Goal: Task Accomplishment & Management: Complete application form

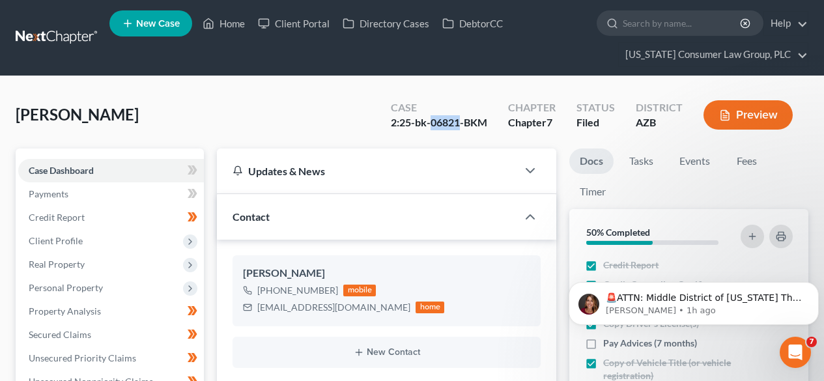
click at [67, 40] on link at bounding box center [57, 37] width 83 height 23
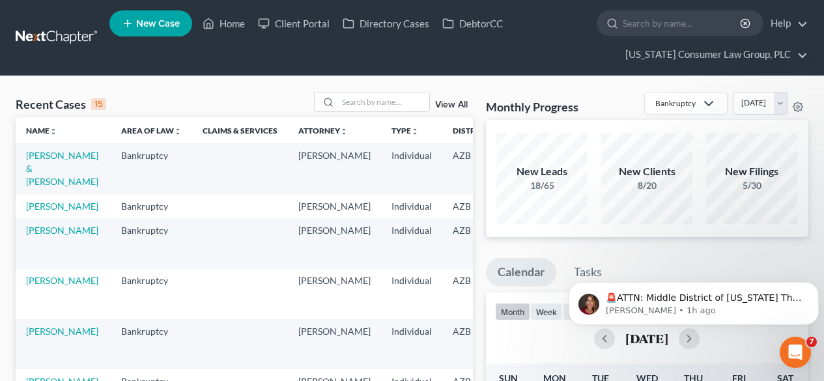
click at [382, 100] on input "search" at bounding box center [383, 102] width 91 height 19
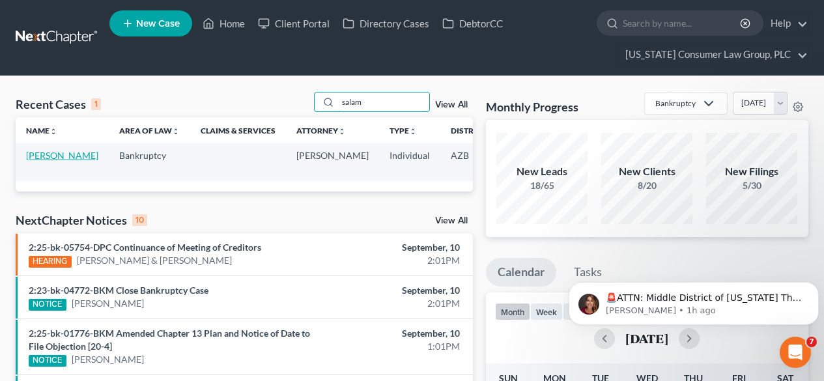
type input "salam"
click at [29, 158] on link "[PERSON_NAME]" at bounding box center [62, 155] width 72 height 11
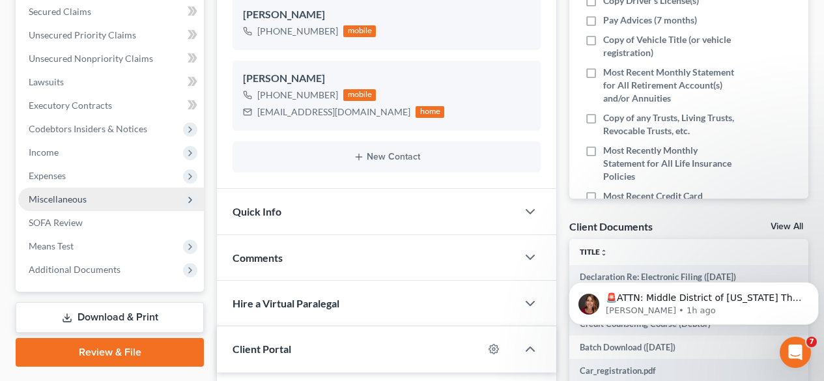
scroll to position [347, 0]
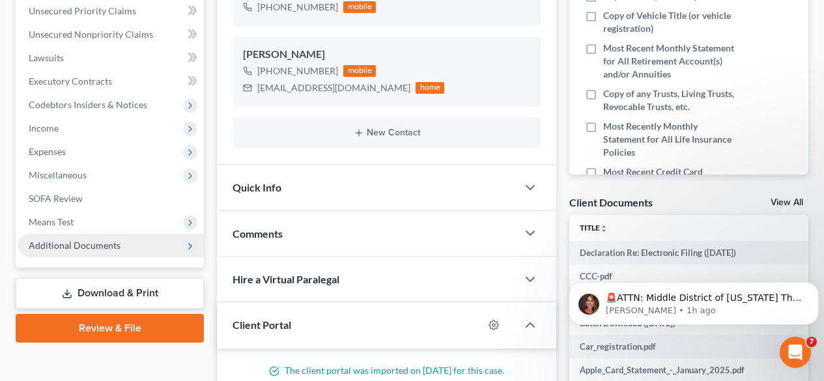
click at [70, 240] on span "Additional Documents" at bounding box center [75, 245] width 92 height 11
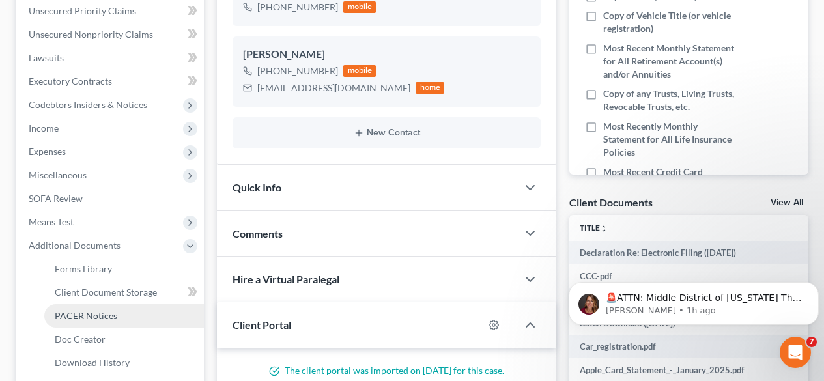
click at [79, 321] on link "PACER Notices" at bounding box center [124, 315] width 160 height 23
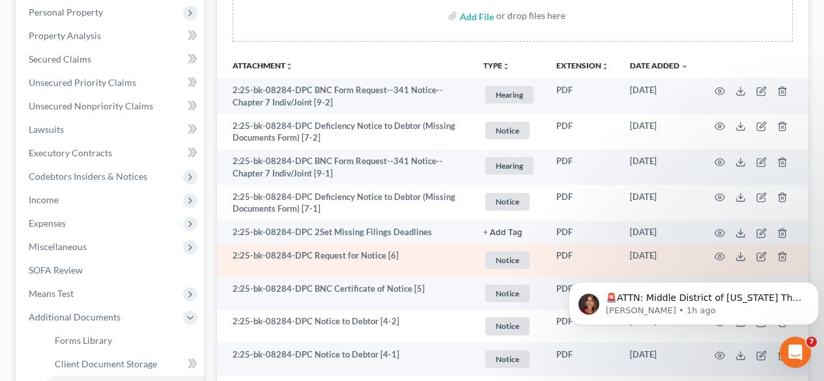
scroll to position [347, 0]
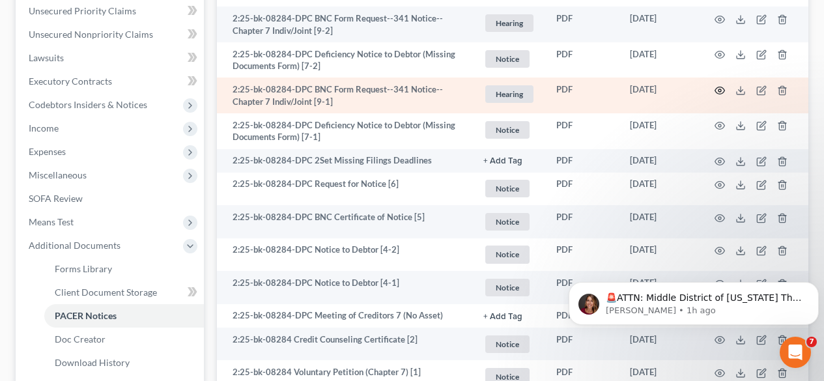
click at [723, 91] on icon "button" at bounding box center [720, 90] width 10 height 10
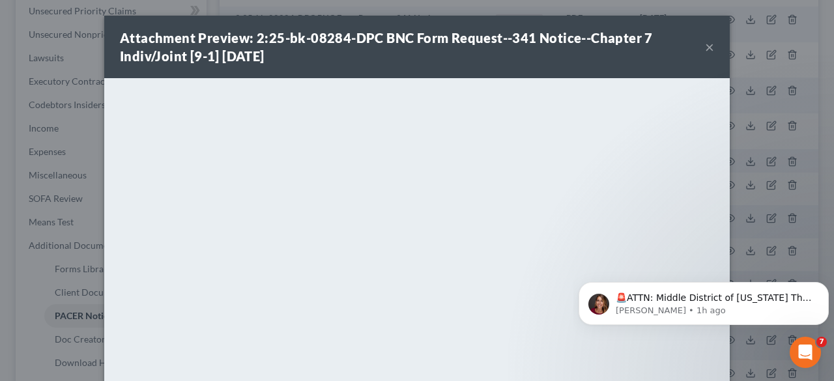
click at [707, 48] on button "×" at bounding box center [709, 47] width 9 height 16
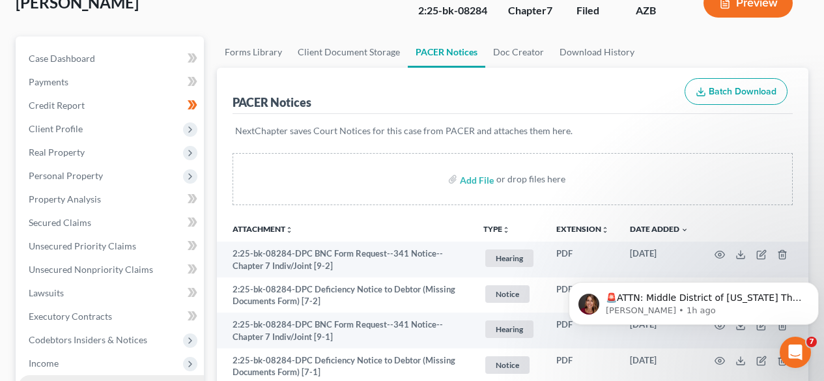
scroll to position [0, 0]
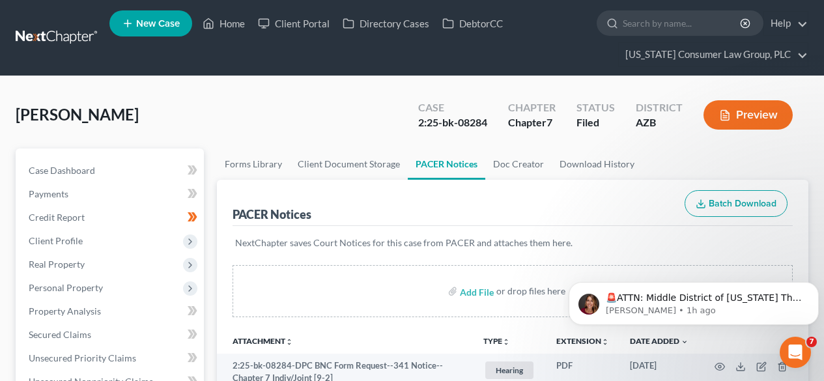
click at [45, 38] on link at bounding box center [57, 37] width 83 height 23
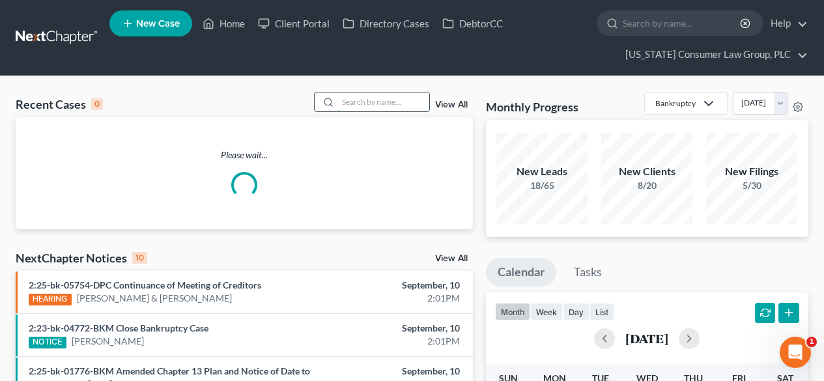
click at [354, 96] on input "search" at bounding box center [383, 102] width 91 height 19
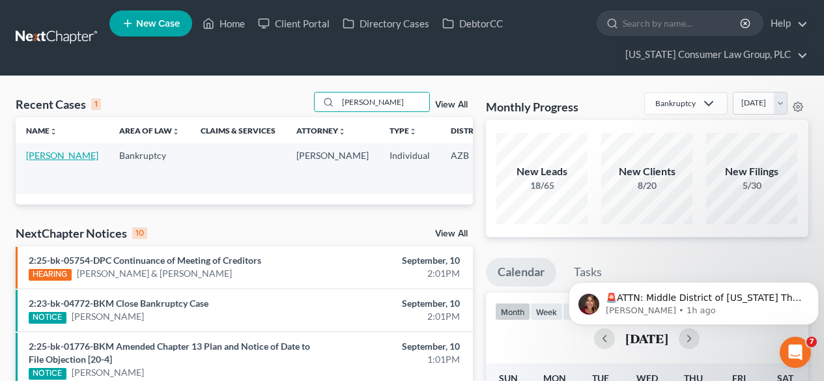
type input "strickland"
click at [57, 158] on link "[PERSON_NAME]" at bounding box center [62, 155] width 72 height 11
select select "1"
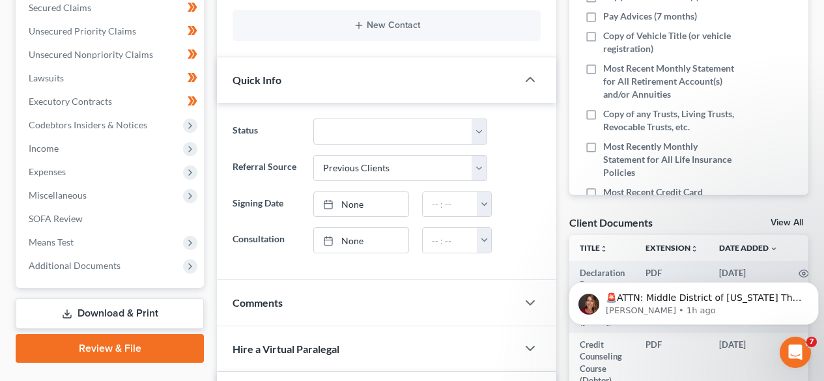
scroll to position [347, 0]
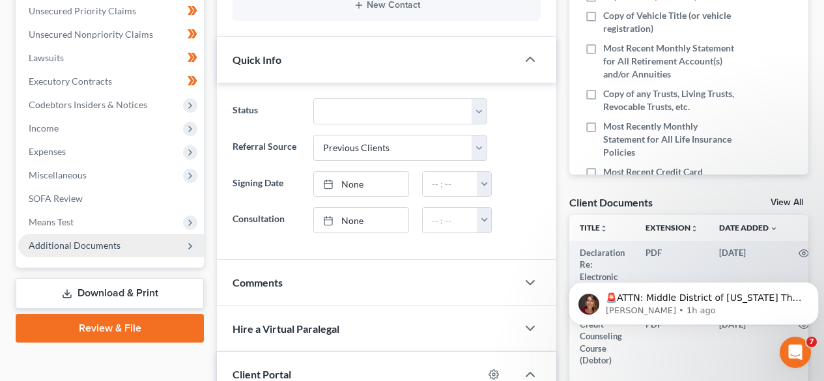
click at [70, 253] on span "Additional Documents" at bounding box center [111, 245] width 186 height 23
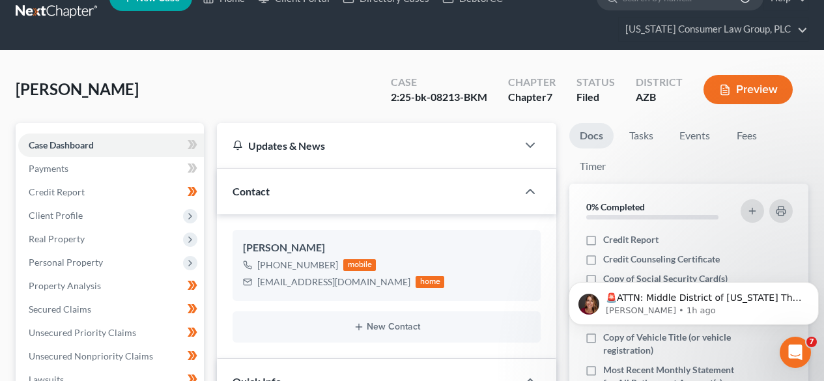
scroll to position [0, 0]
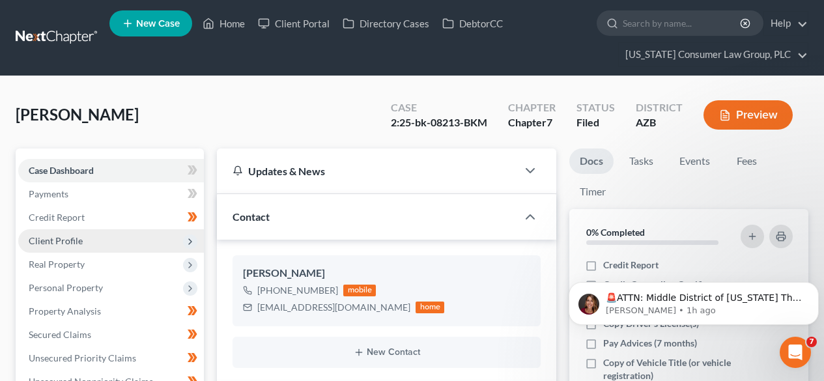
click at [76, 239] on span "Client Profile" at bounding box center [56, 240] width 54 height 11
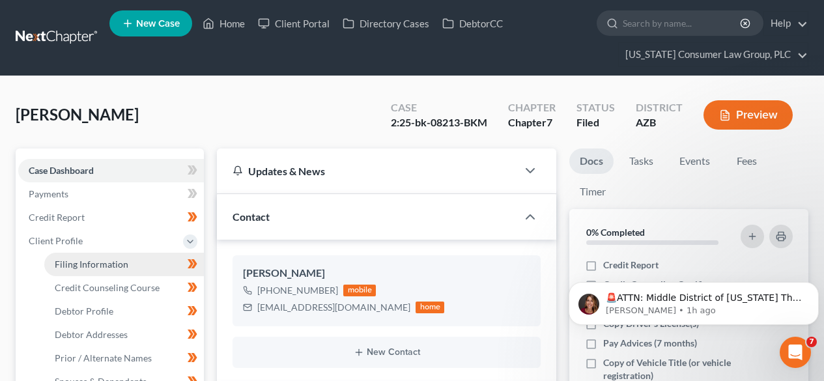
click at [70, 257] on link "Filing Information" at bounding box center [124, 264] width 160 height 23
select select "1"
select select "0"
select select "3"
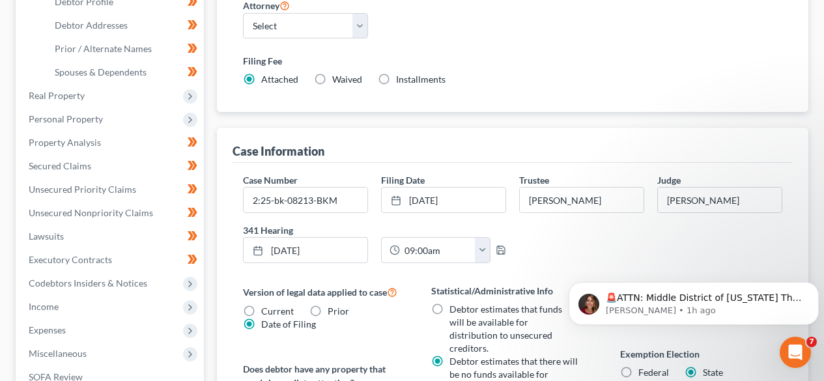
scroll to position [347, 0]
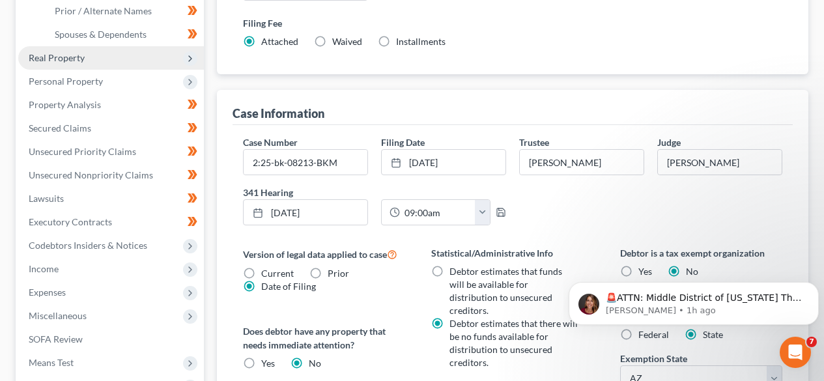
click at [93, 63] on span "Real Property" at bounding box center [111, 57] width 186 height 23
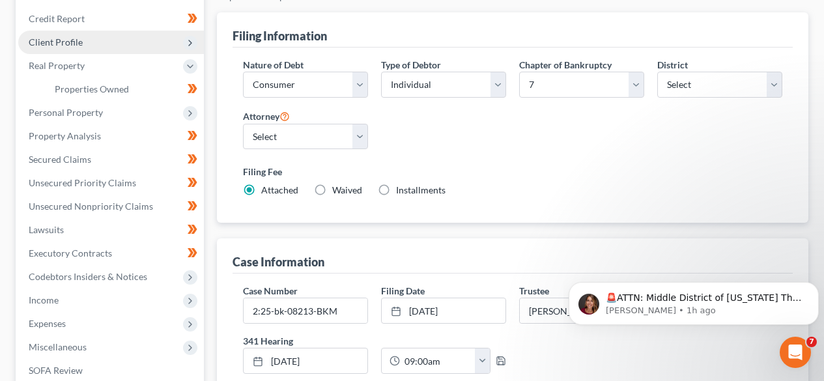
scroll to position [174, 0]
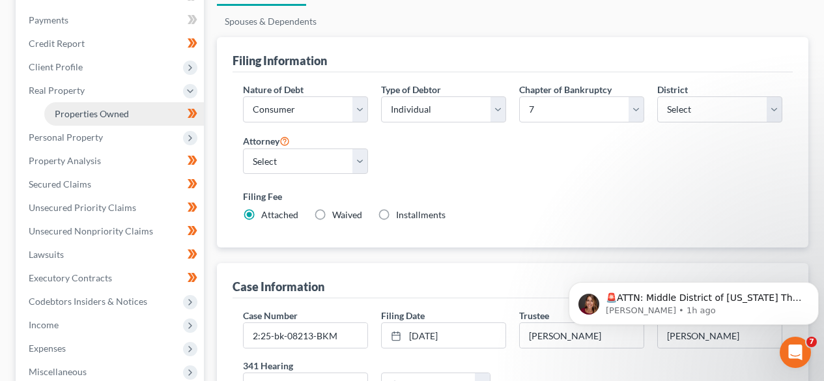
click at [77, 107] on link "Properties Owned" at bounding box center [124, 113] width 160 height 23
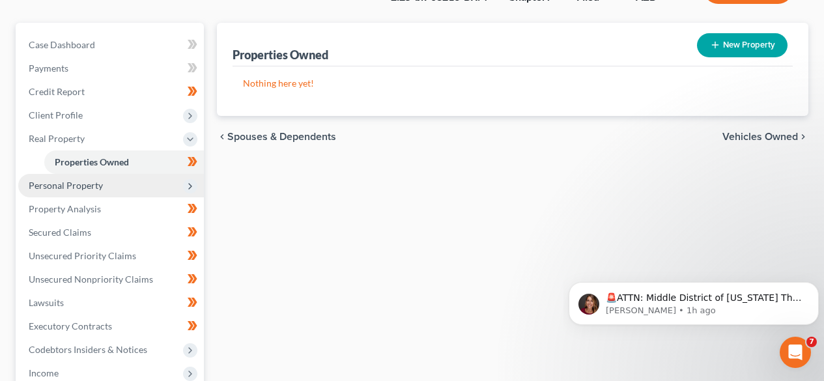
scroll to position [174, 0]
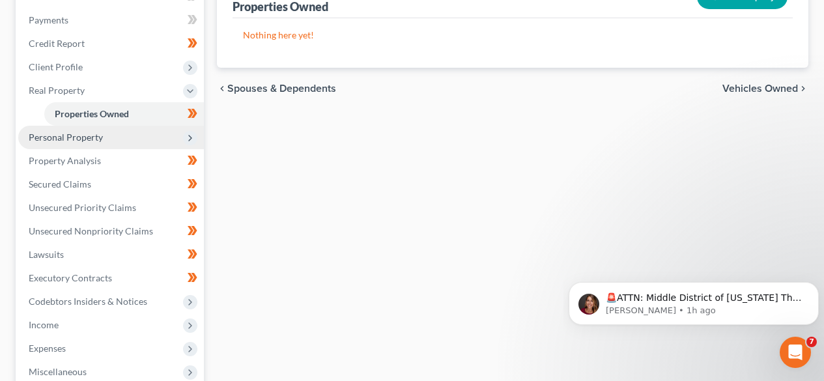
click at [98, 136] on span "Personal Property" at bounding box center [66, 137] width 74 height 11
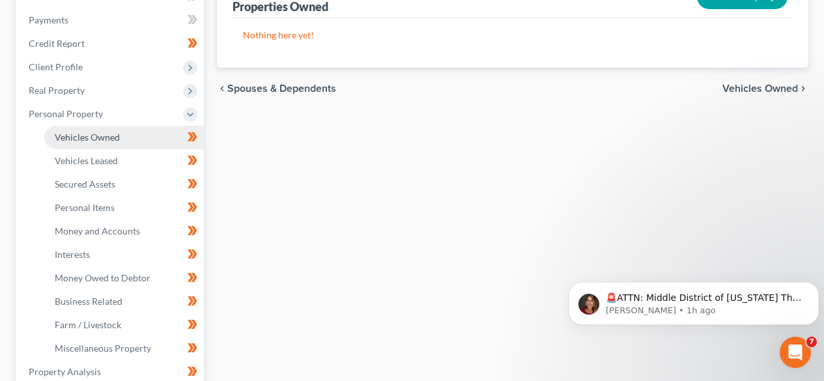
click at [96, 138] on span "Vehicles Owned" at bounding box center [87, 137] width 65 height 11
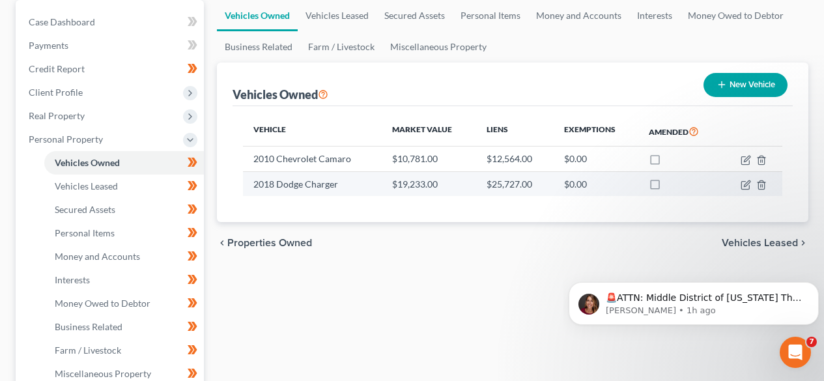
scroll to position [174, 0]
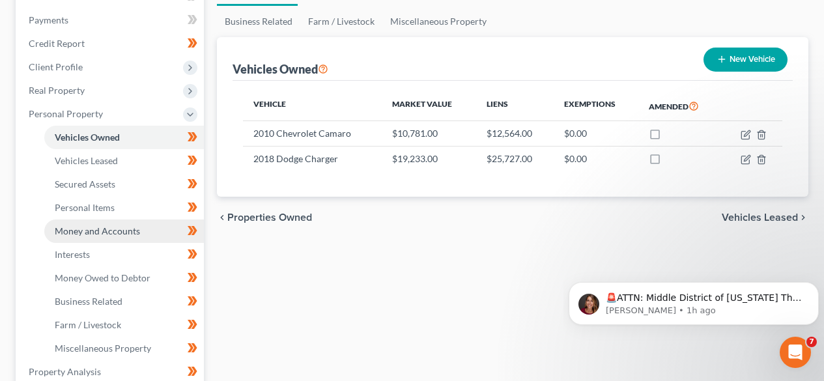
click at [94, 230] on span "Money and Accounts" at bounding box center [97, 230] width 85 height 11
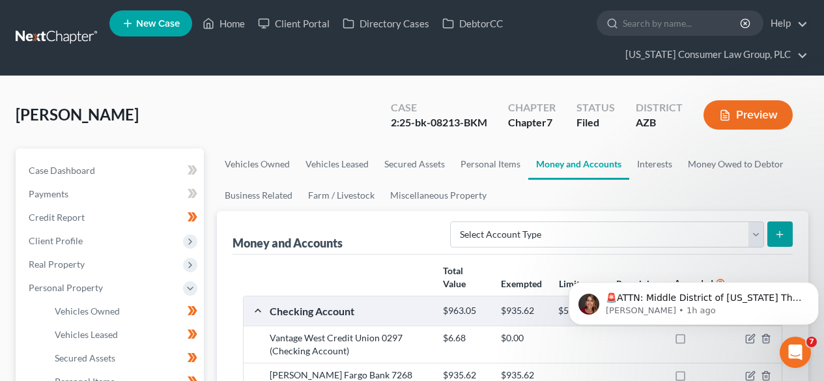
click at [68, 35] on link at bounding box center [57, 37] width 83 height 23
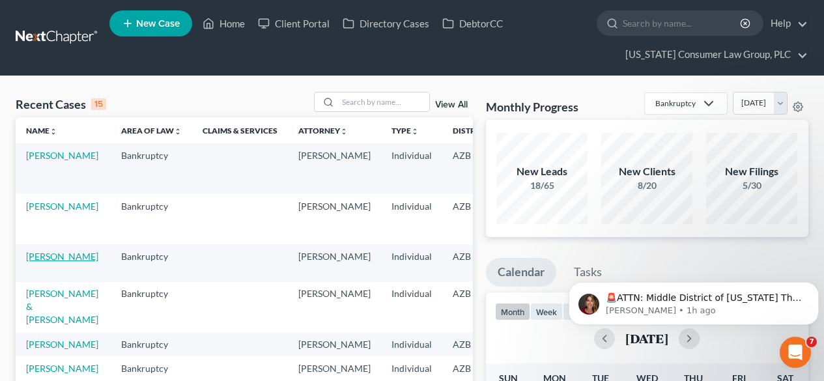
click at [38, 253] on link "[PERSON_NAME]" at bounding box center [62, 256] width 72 height 11
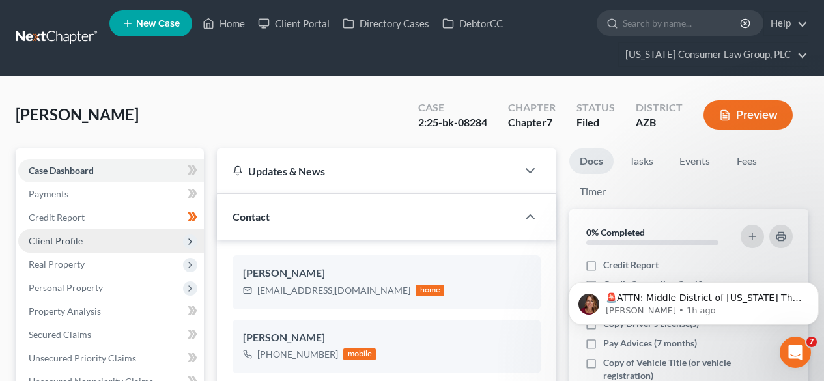
click at [61, 238] on span "Client Profile" at bounding box center [56, 240] width 54 height 11
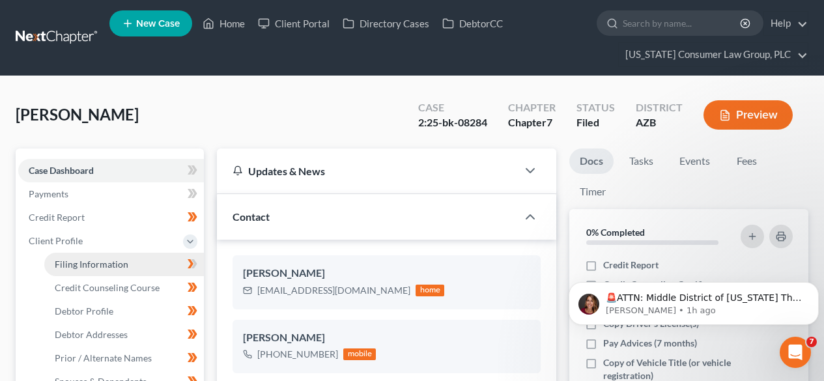
click at [69, 264] on span "Filing Information" at bounding box center [92, 264] width 74 height 11
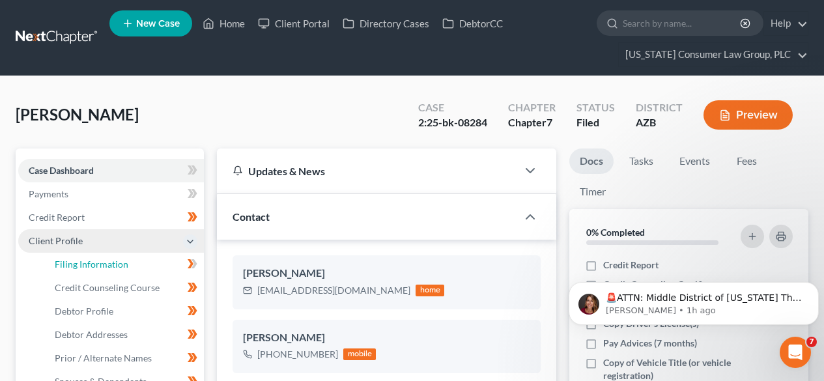
select select "1"
select select "0"
select select "3"
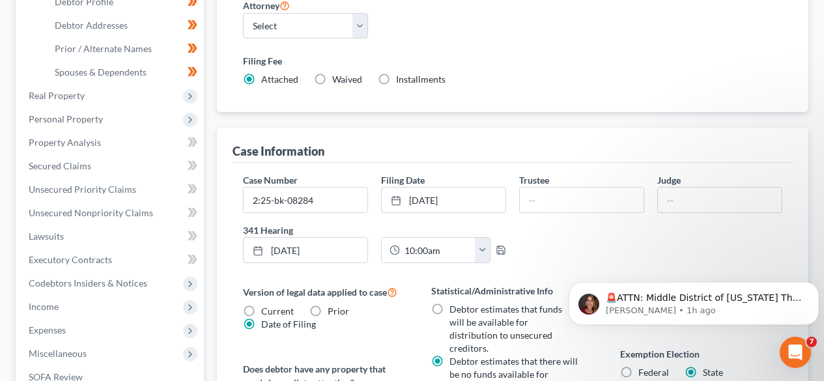
scroll to position [347, 0]
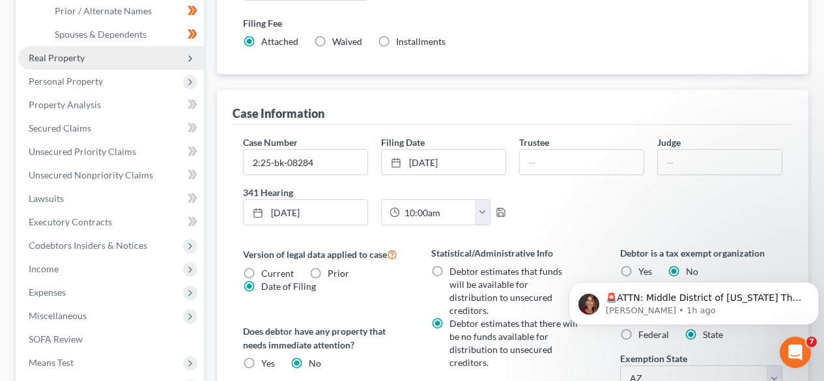
click at [81, 61] on span "Real Property" at bounding box center [57, 57] width 56 height 11
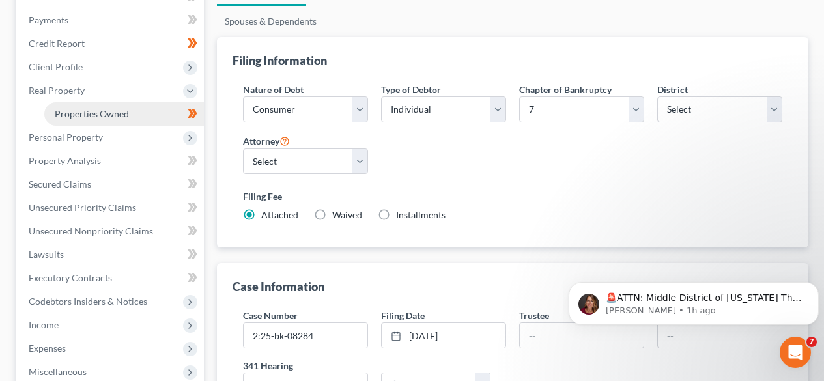
click at [75, 110] on span "Properties Owned" at bounding box center [92, 113] width 74 height 11
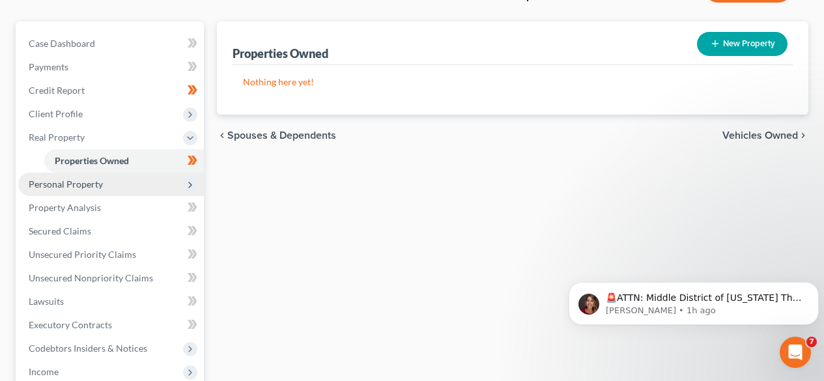
scroll to position [174, 0]
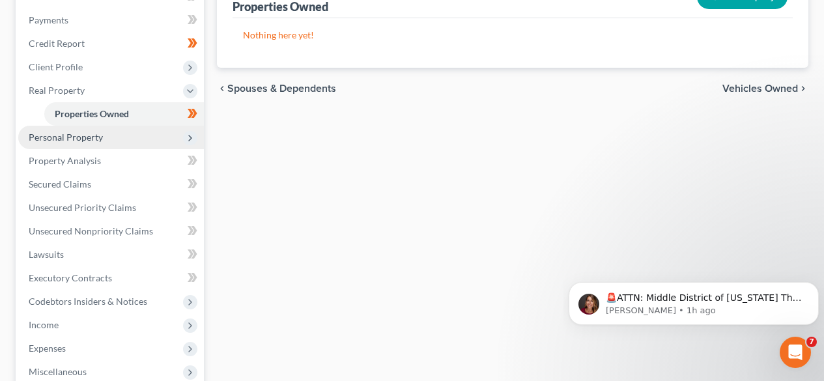
click at [78, 135] on span "Personal Property" at bounding box center [66, 137] width 74 height 11
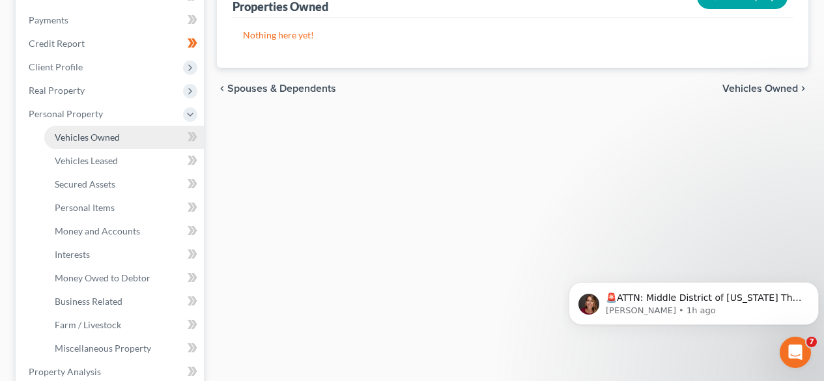
click at [78, 137] on span "Vehicles Owned" at bounding box center [87, 137] width 65 height 11
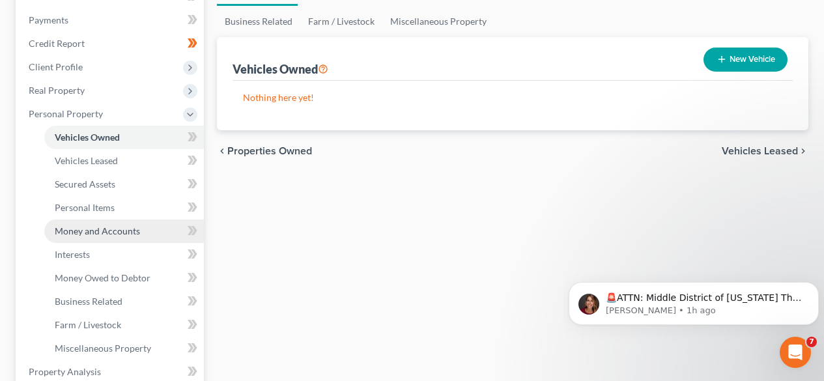
click at [98, 231] on span "Money and Accounts" at bounding box center [97, 230] width 85 height 11
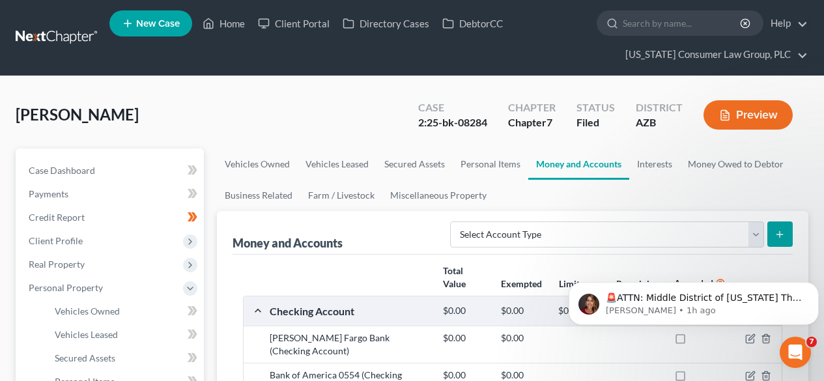
click at [63, 41] on link at bounding box center [57, 37] width 83 height 23
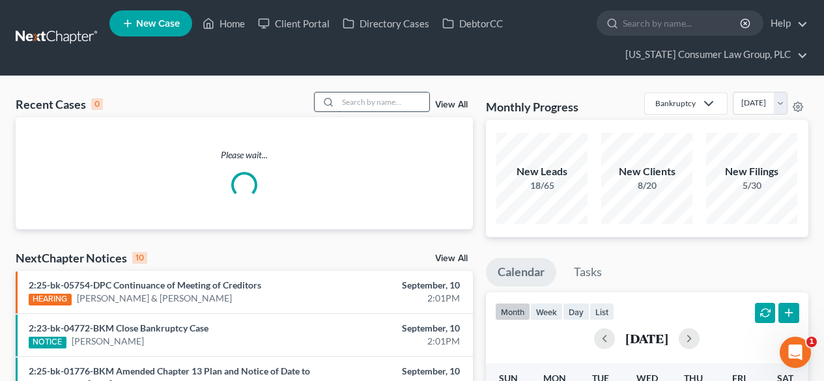
click at [364, 98] on input "search" at bounding box center [383, 102] width 91 height 19
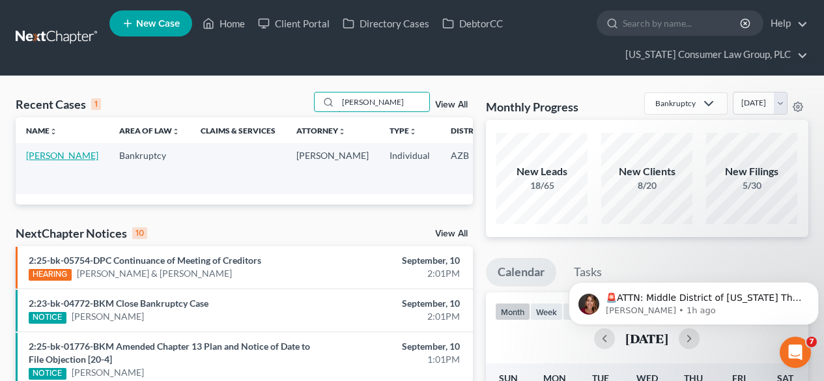
type input "[PERSON_NAME]"
click at [49, 154] on link "[PERSON_NAME]" at bounding box center [62, 155] width 72 height 11
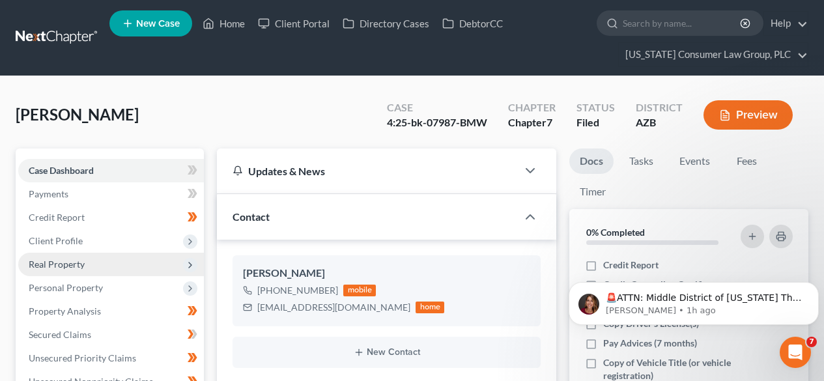
click at [72, 268] on span "Real Property" at bounding box center [57, 264] width 56 height 11
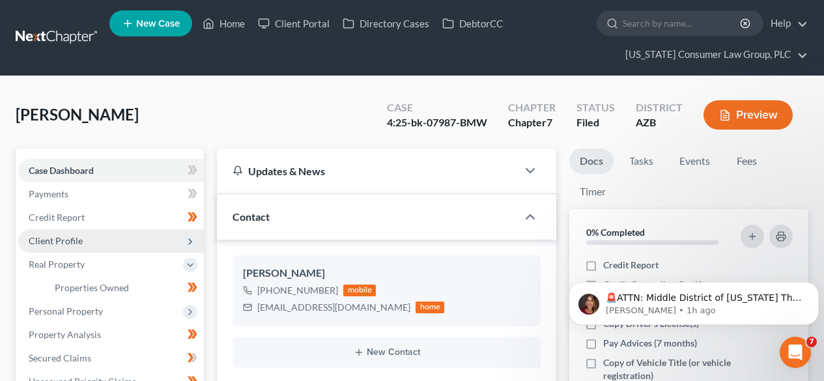
click at [76, 242] on span "Client Profile" at bounding box center [56, 240] width 54 height 11
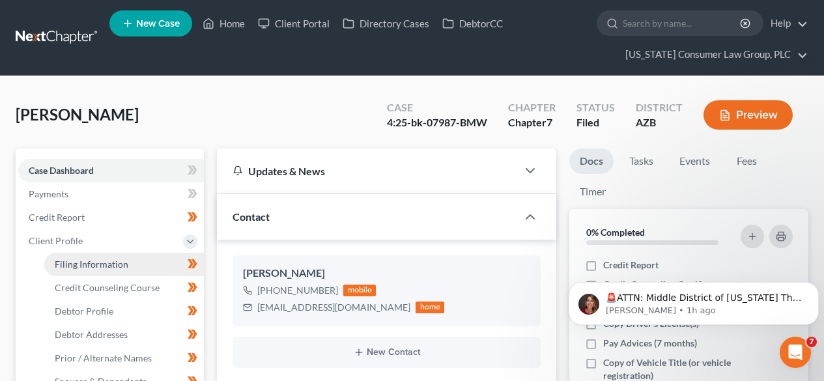
click at [70, 260] on span "Filing Information" at bounding box center [92, 264] width 74 height 11
select select "1"
select select "0"
select select "3"
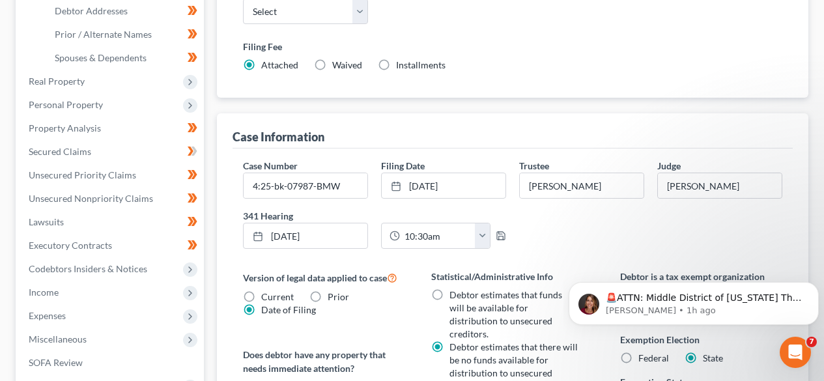
scroll to position [347, 0]
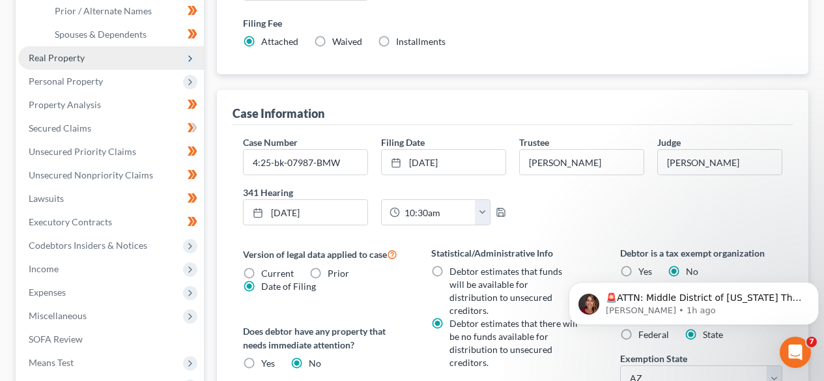
click at [60, 65] on span "Real Property" at bounding box center [111, 57] width 186 height 23
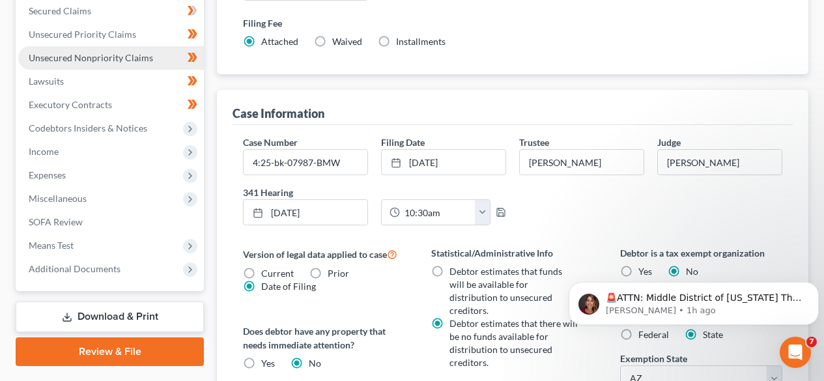
scroll to position [174, 0]
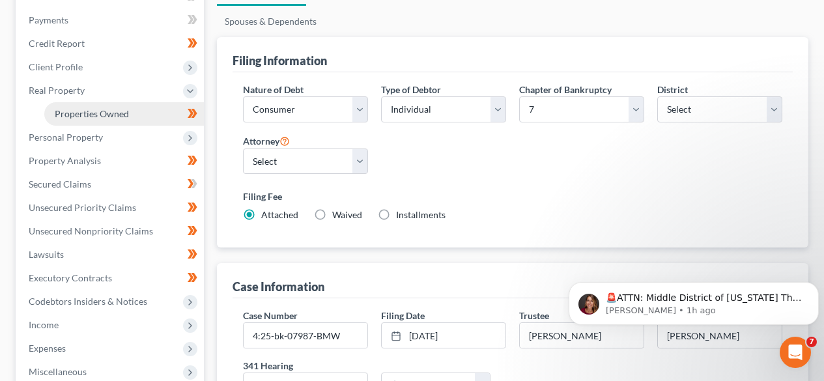
click at [88, 111] on span "Properties Owned" at bounding box center [92, 113] width 74 height 11
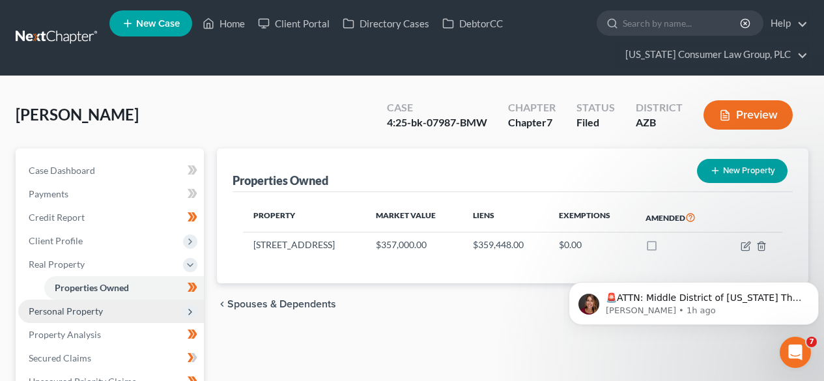
click at [85, 319] on span "Personal Property" at bounding box center [111, 311] width 186 height 23
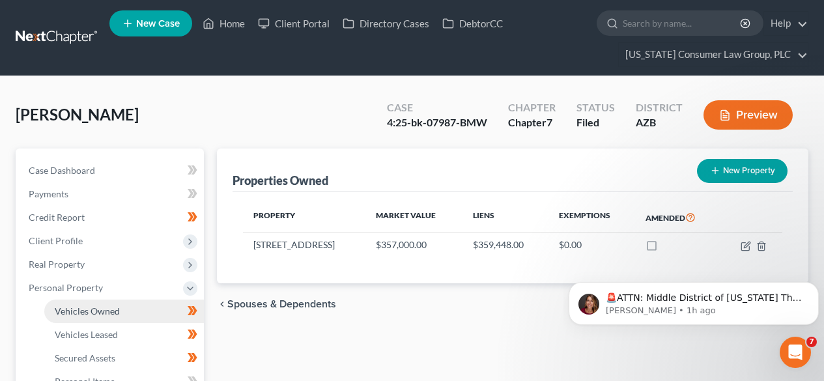
click at [87, 318] on link "Vehicles Owned" at bounding box center [124, 311] width 160 height 23
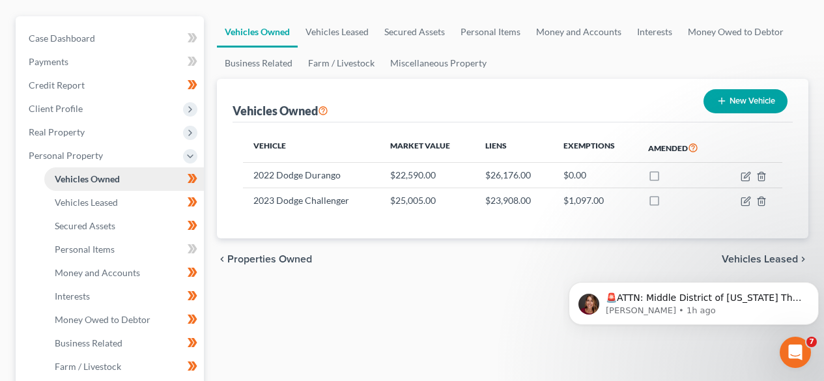
scroll to position [174, 0]
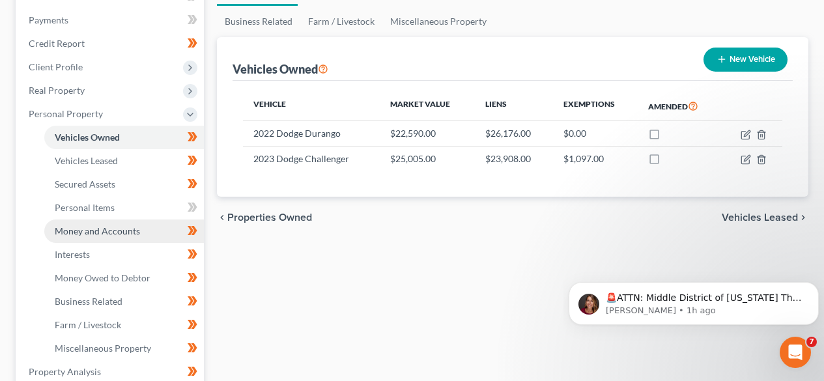
click at [115, 234] on span "Money and Accounts" at bounding box center [97, 230] width 85 height 11
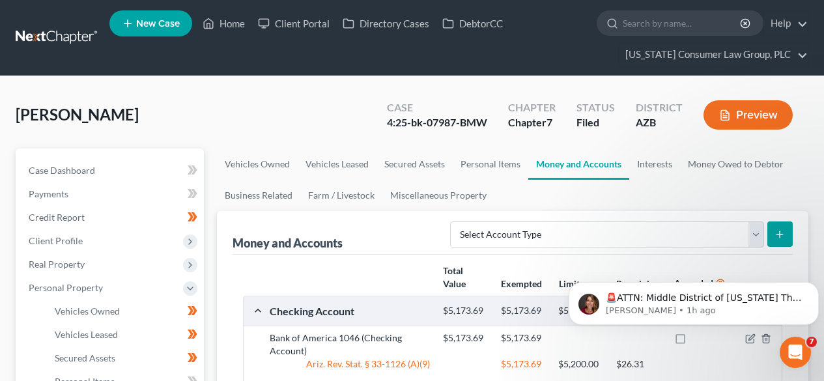
click at [51, 32] on link at bounding box center [57, 37] width 83 height 23
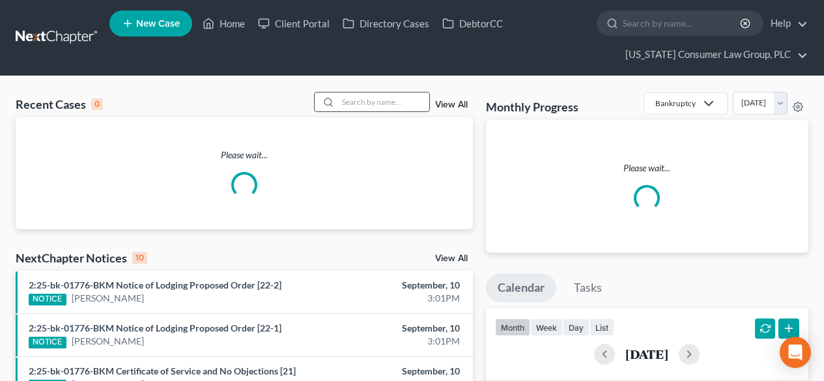
click at [360, 102] on input "search" at bounding box center [383, 102] width 91 height 19
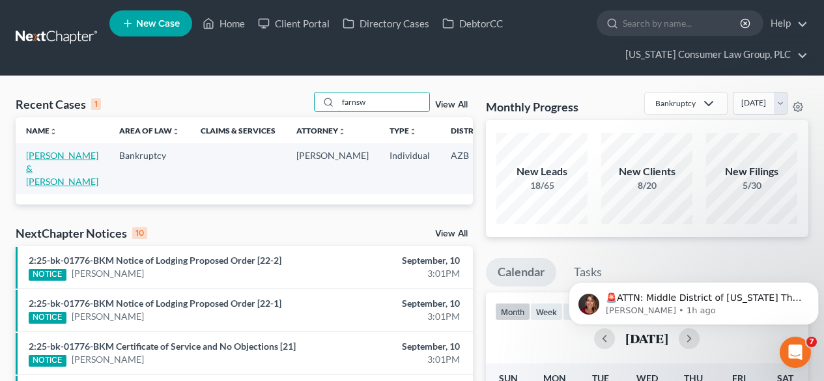
type input "farnsw"
click at [62, 156] on link "[PERSON_NAME] & [PERSON_NAME]" at bounding box center [62, 168] width 72 height 37
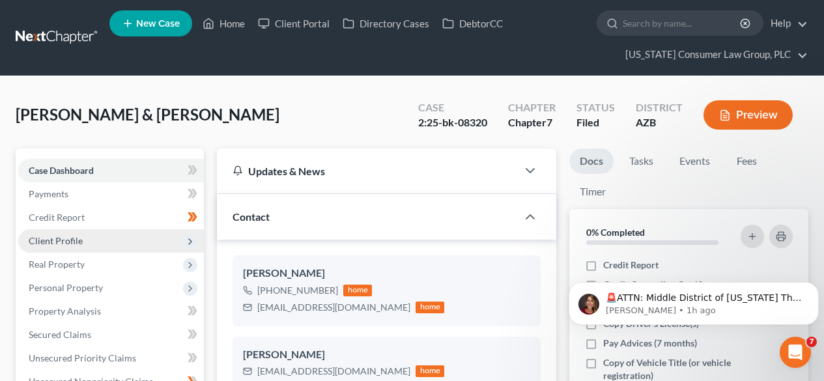
click at [60, 234] on span "Client Profile" at bounding box center [111, 240] width 186 height 23
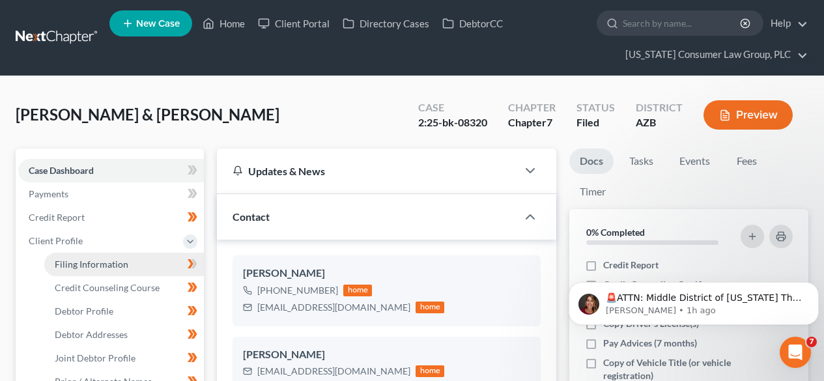
click at [67, 262] on span "Filing Information" at bounding box center [92, 264] width 74 height 11
select select "1"
select select "0"
select select "3"
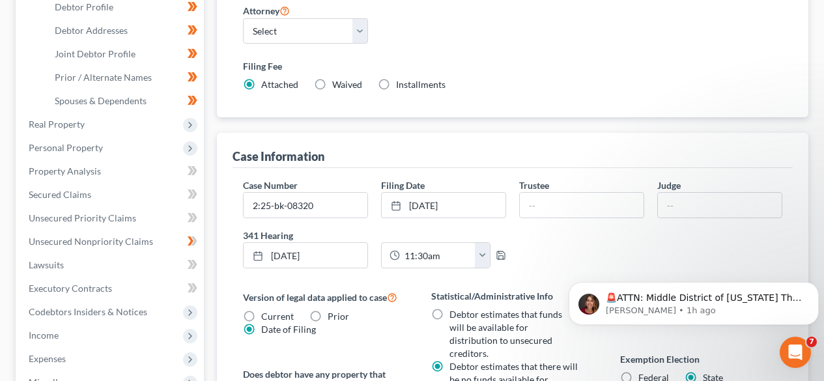
scroll to position [347, 0]
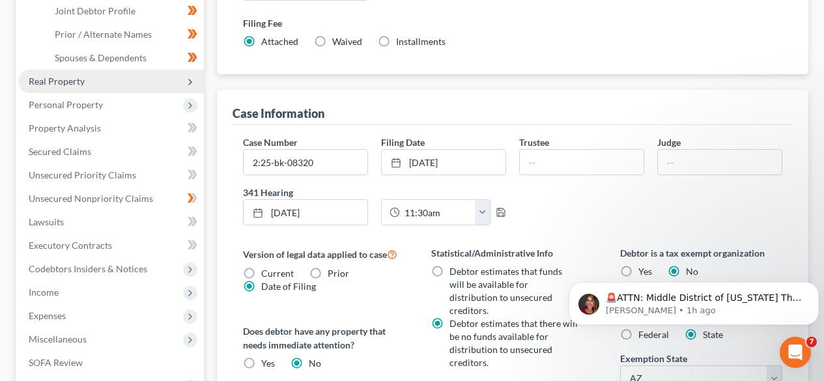
click at [89, 82] on span "Real Property" at bounding box center [111, 81] width 186 height 23
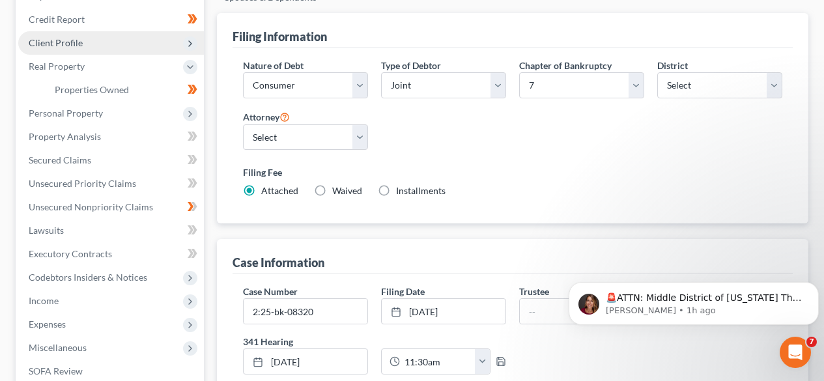
scroll to position [174, 0]
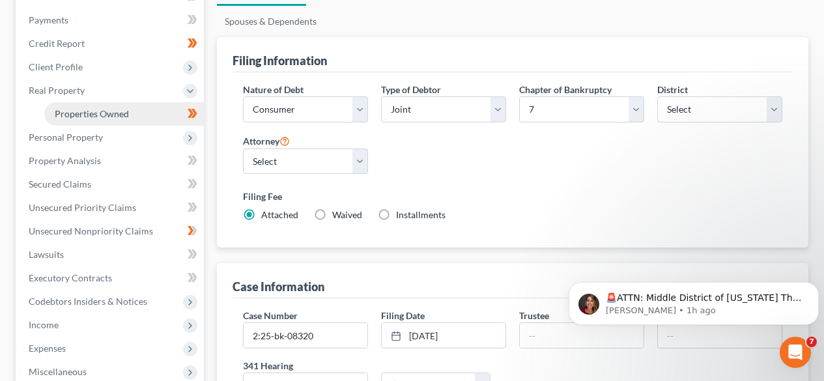
click at [106, 113] on span "Properties Owned" at bounding box center [92, 113] width 74 height 11
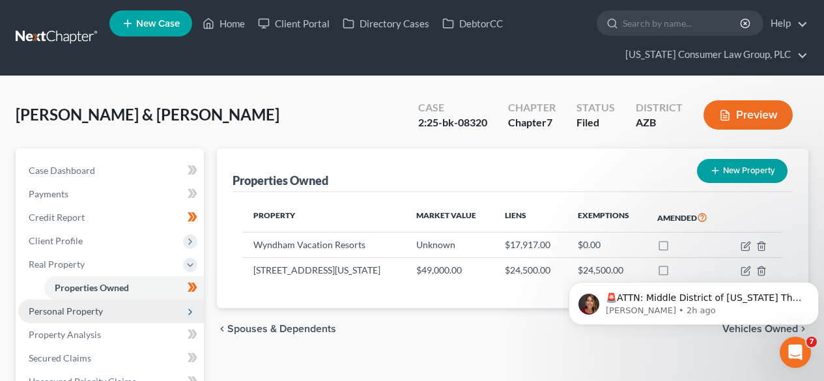
click at [98, 311] on span "Personal Property" at bounding box center [66, 311] width 74 height 11
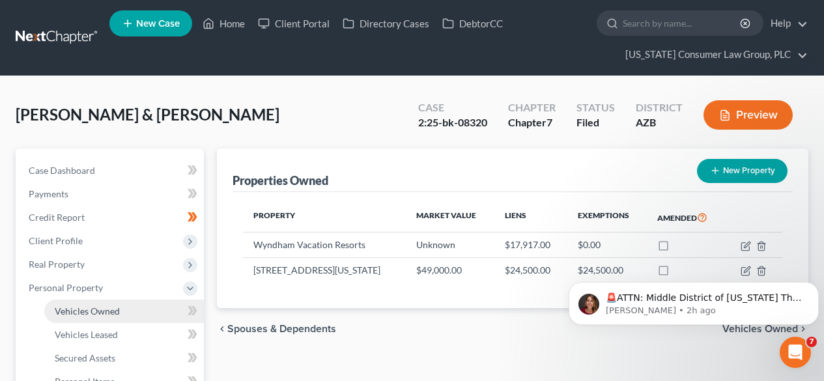
click at [98, 310] on span "Vehicles Owned" at bounding box center [87, 311] width 65 height 11
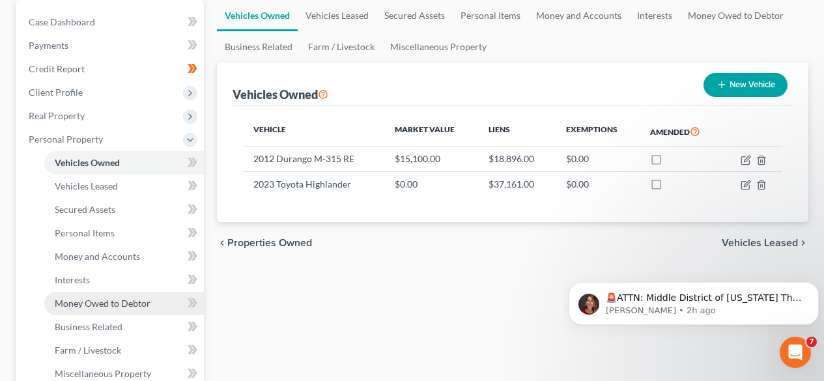
scroll to position [174, 0]
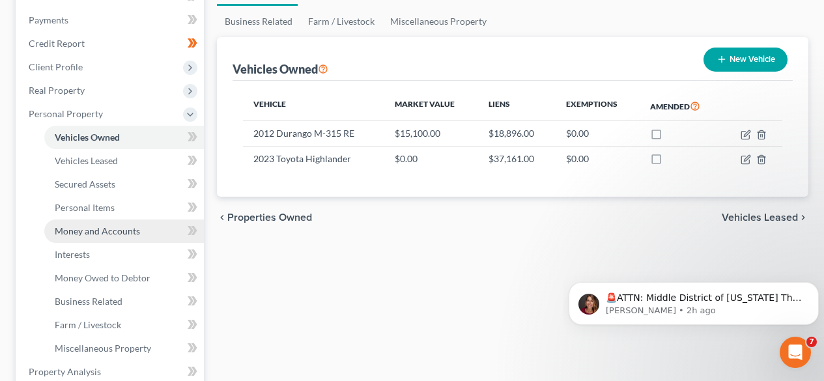
click at [93, 235] on span "Money and Accounts" at bounding box center [97, 230] width 85 height 11
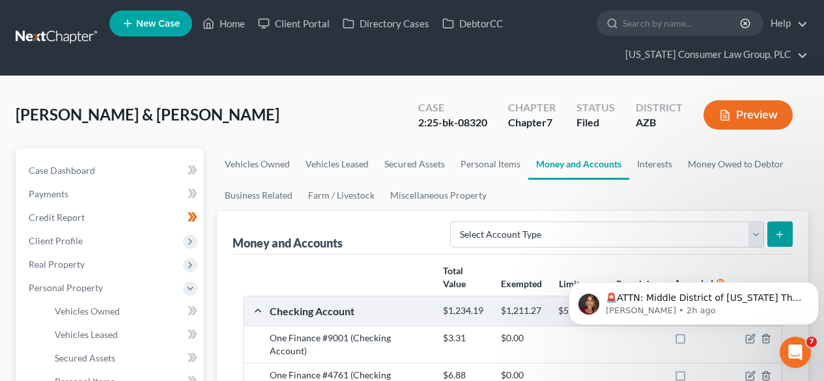
click at [56, 33] on link at bounding box center [57, 37] width 83 height 23
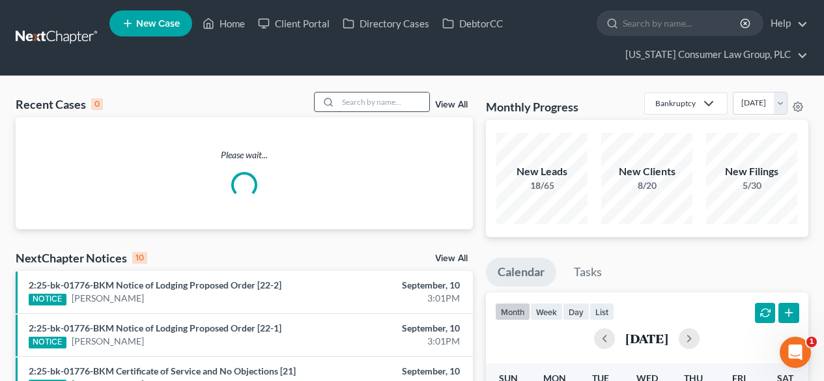
click at [356, 99] on input "search" at bounding box center [383, 102] width 91 height 19
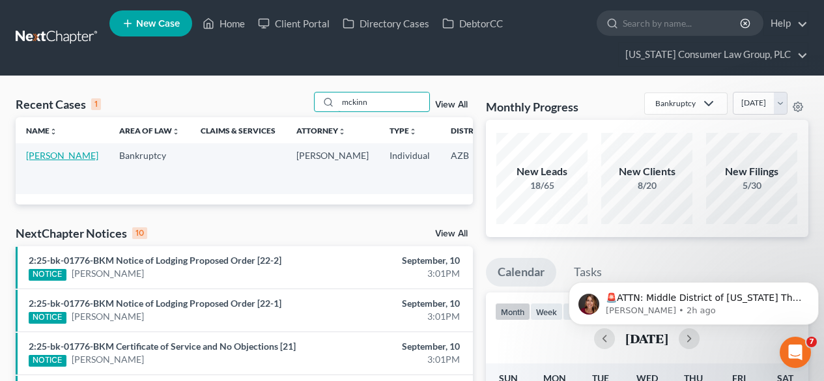
type input "mckinn"
click at [42, 161] on link "[PERSON_NAME]" at bounding box center [62, 155] width 72 height 11
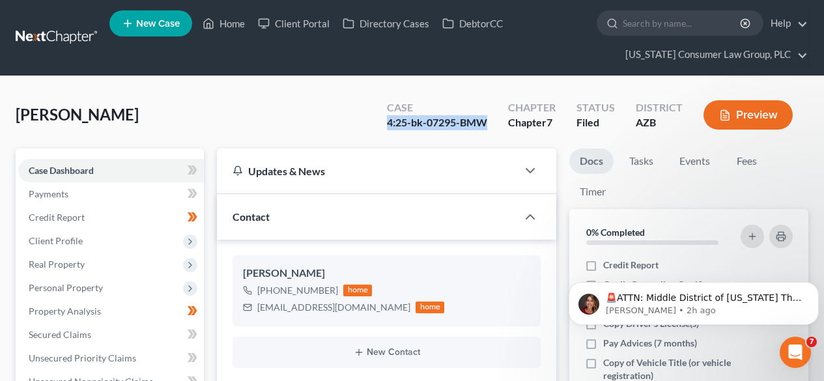
drag, startPoint x: 489, startPoint y: 118, endPoint x: 388, endPoint y: 134, distance: 102.2
click at [388, 134] on div "Case 4:25-bk-07295-BMW" at bounding box center [437, 116] width 121 height 38
copy div "4:25-bk-07295-BMW"
click at [57, 33] on link at bounding box center [57, 37] width 83 height 23
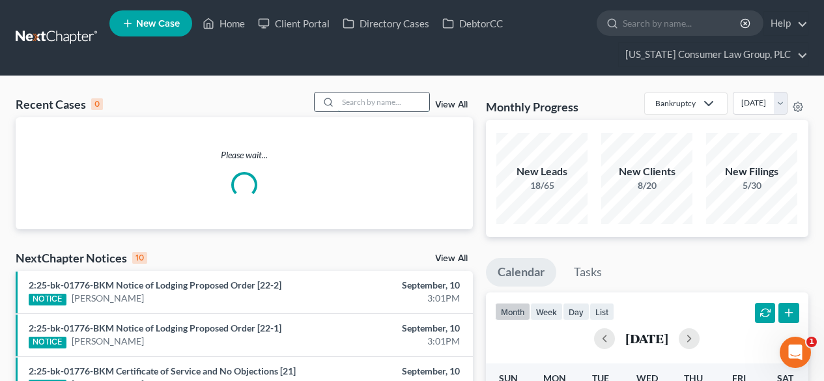
click at [396, 102] on input "search" at bounding box center [383, 102] width 91 height 19
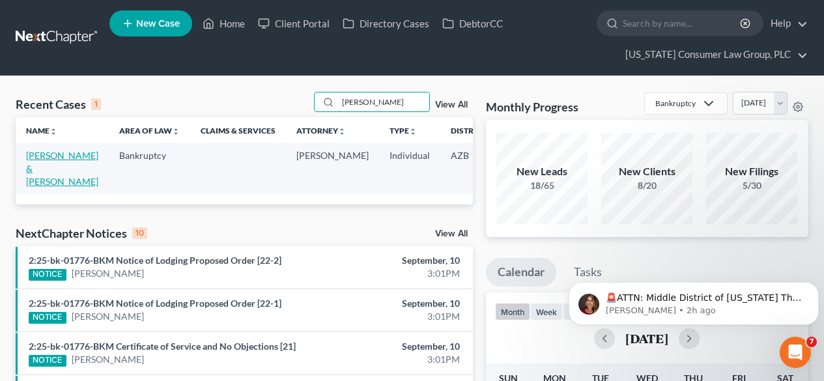
type input "Farnsworth"
click at [48, 160] on link "[PERSON_NAME] & [PERSON_NAME]" at bounding box center [62, 168] width 72 height 37
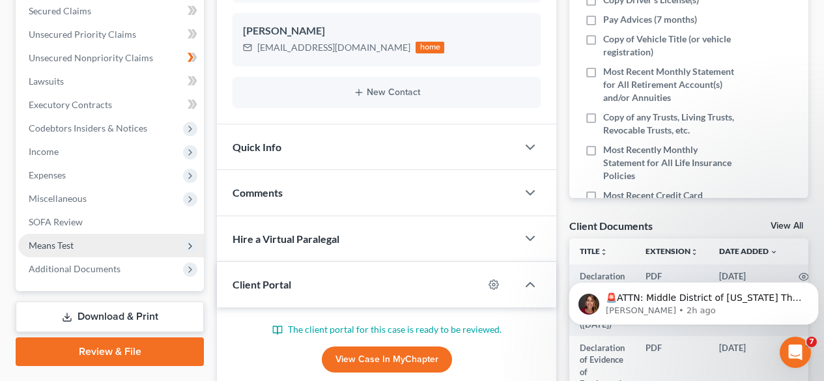
scroll to position [347, 0]
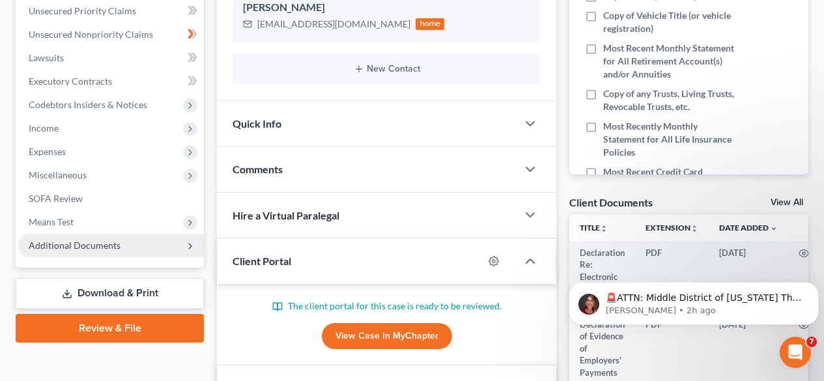
click at [83, 246] on span "Additional Documents" at bounding box center [75, 245] width 92 height 11
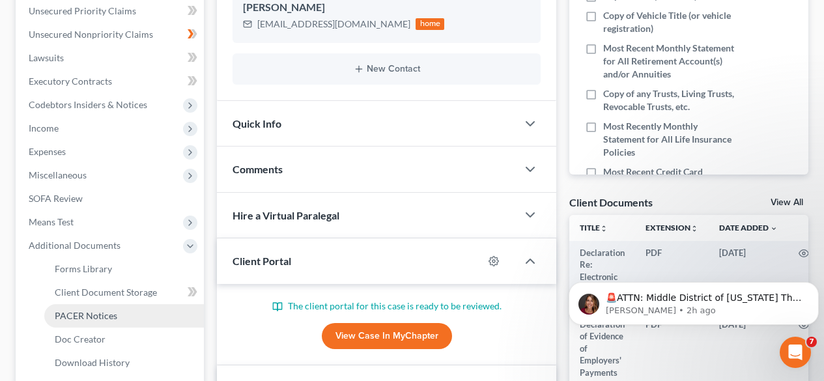
click at [78, 315] on span "PACER Notices" at bounding box center [86, 315] width 63 height 11
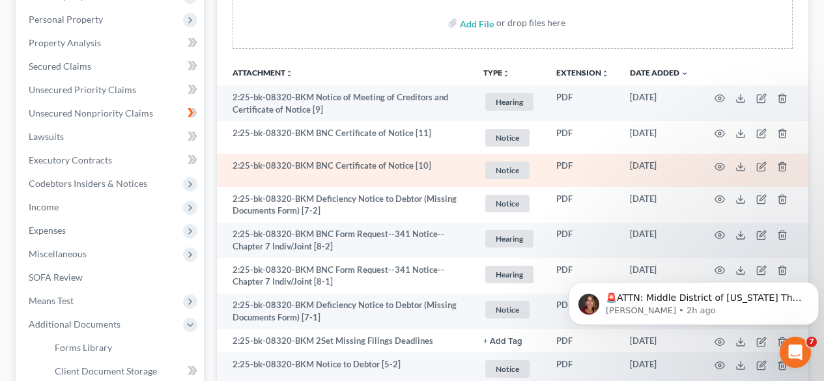
scroll to position [347, 0]
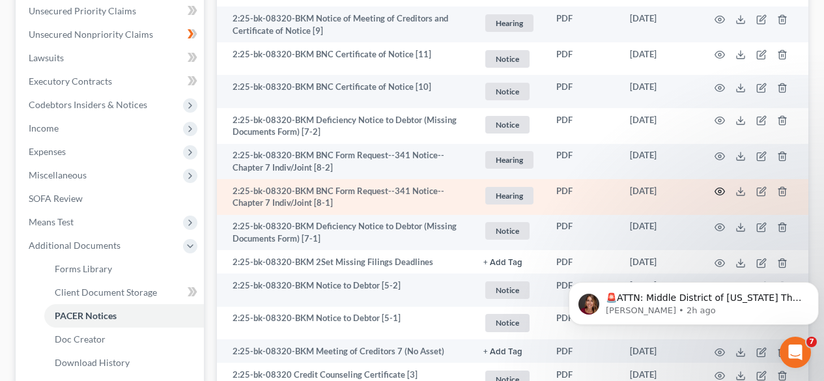
click at [719, 188] on icon "button" at bounding box center [720, 191] width 10 height 10
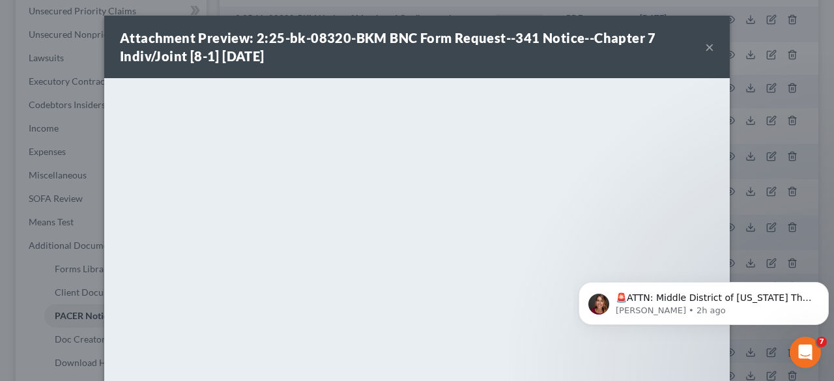
click at [705, 50] on button "×" at bounding box center [709, 47] width 9 height 16
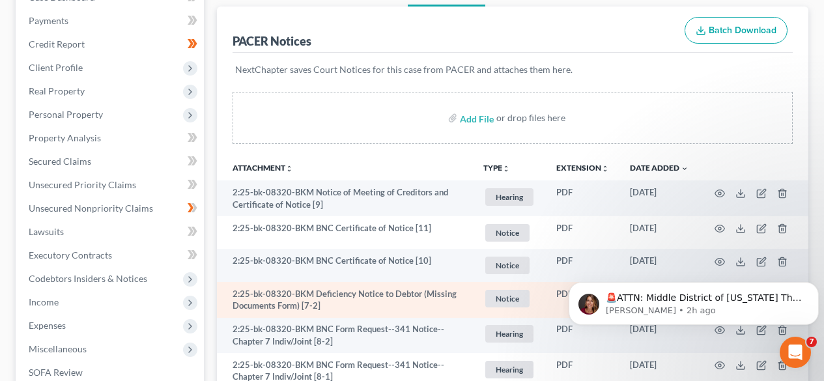
scroll to position [0, 0]
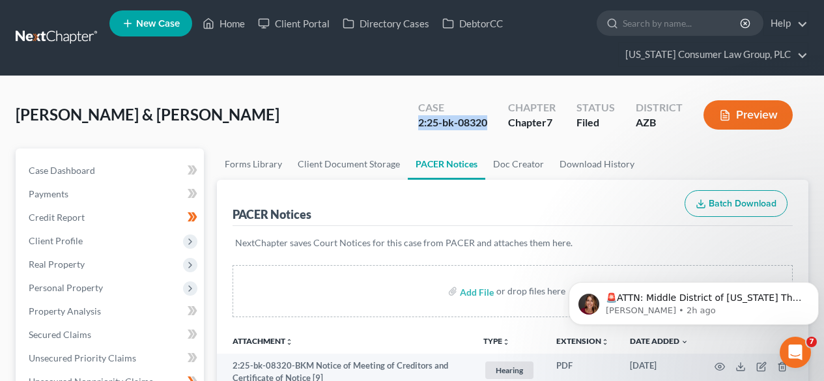
drag, startPoint x: 495, startPoint y: 126, endPoint x: 420, endPoint y: 123, distance: 74.4
click at [420, 123] on div "Case 2:25-bk-08320" at bounding box center [453, 116] width 90 height 38
copy div "2:25-bk-08320"
click at [89, 35] on link at bounding box center [57, 37] width 83 height 23
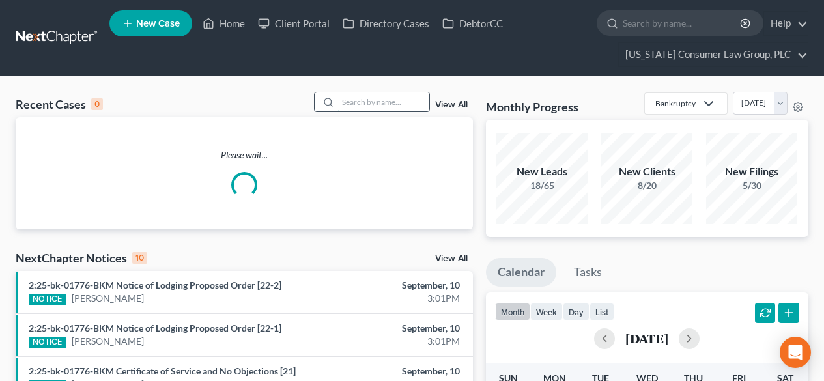
click at [356, 104] on input "search" at bounding box center [383, 102] width 91 height 19
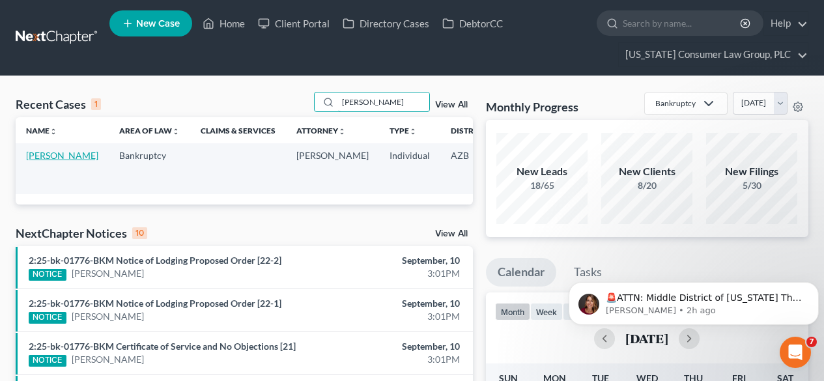
type input "[PERSON_NAME]"
click at [49, 156] on link "[PERSON_NAME]" at bounding box center [62, 155] width 72 height 11
select select "1"
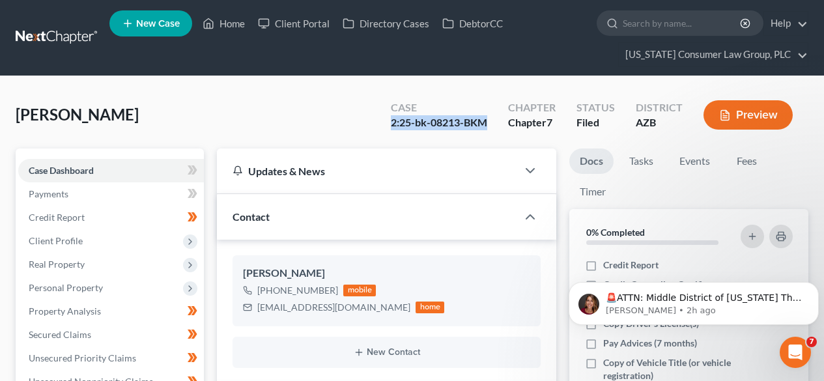
drag, startPoint x: 492, startPoint y: 120, endPoint x: 380, endPoint y: 124, distance: 112.2
click at [380, 124] on div "Case 2:25-bk-08213-BKM Chapter Chapter 7 Status Filed District [GEOGRAPHIC_DATA…" at bounding box center [591, 115] width 433 height 46
copy div "2:25-bk-08213-BKM"
click at [53, 42] on link at bounding box center [57, 37] width 83 height 23
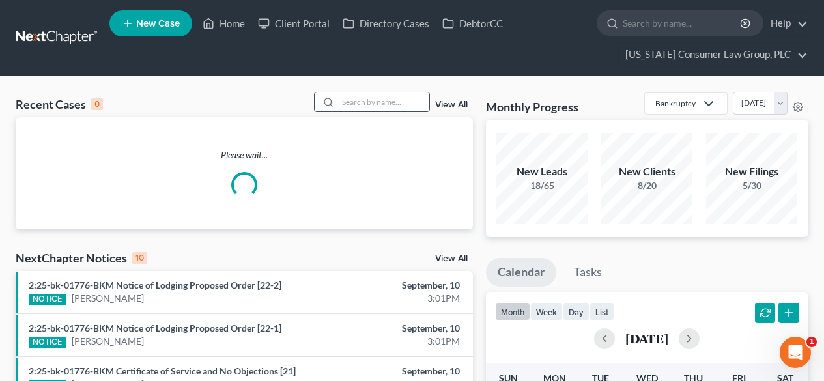
click at [405, 99] on input "search" at bounding box center [383, 102] width 91 height 19
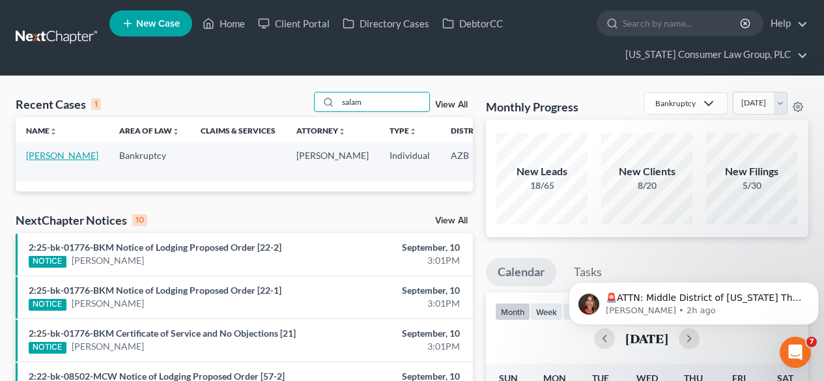
type input "salam"
click at [40, 156] on link "[PERSON_NAME]" at bounding box center [62, 155] width 72 height 11
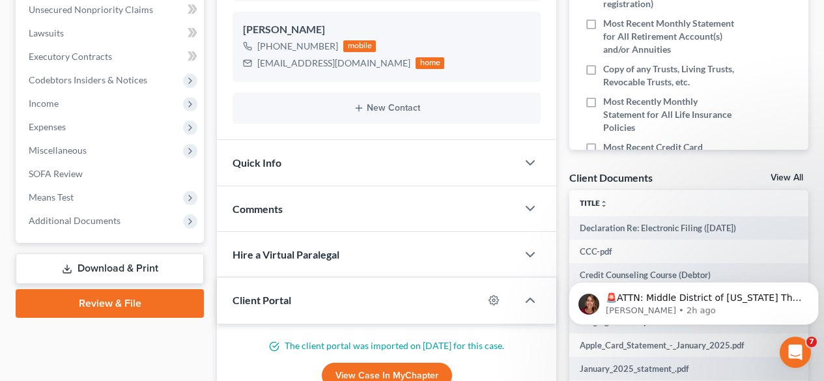
scroll to position [347, 0]
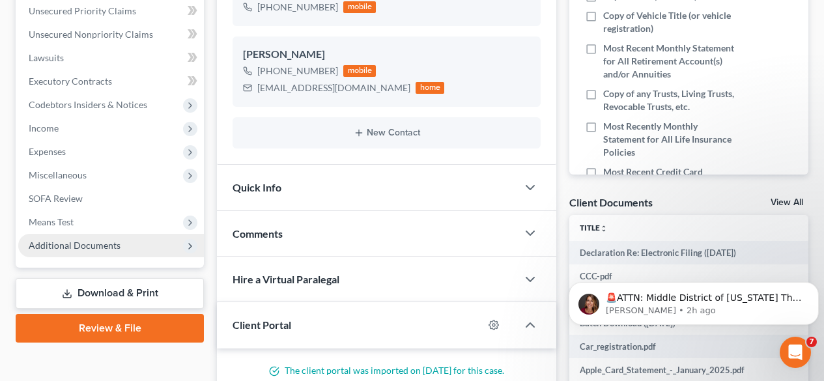
click at [85, 243] on span "Additional Documents" at bounding box center [75, 245] width 92 height 11
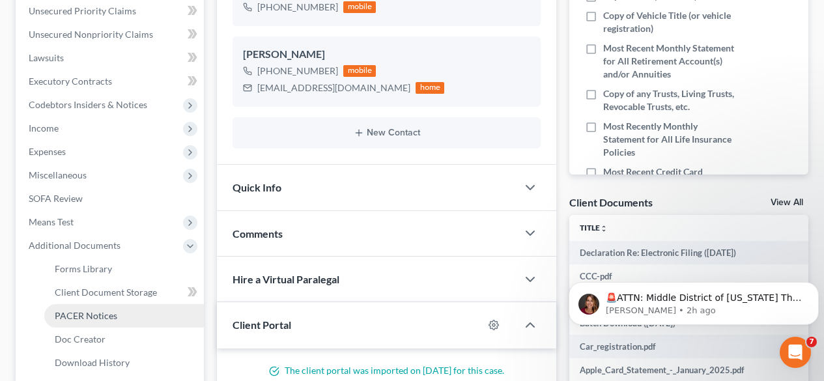
click at [88, 323] on link "PACER Notices" at bounding box center [124, 315] width 160 height 23
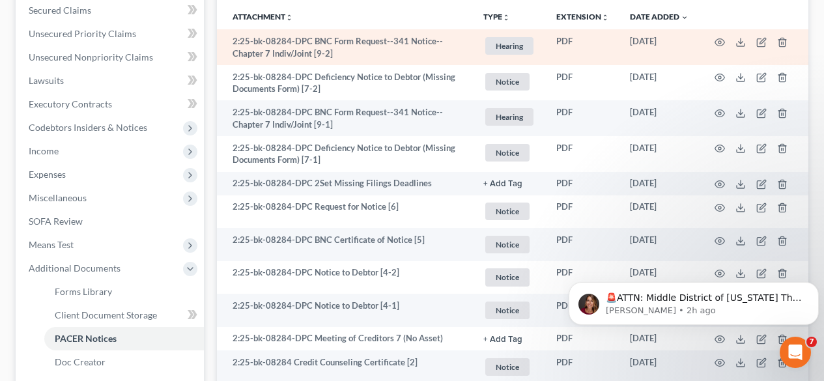
scroll to position [347, 0]
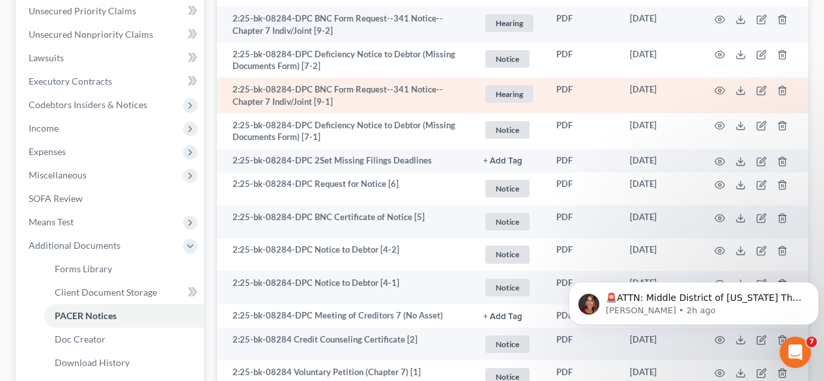
click at [503, 101] on span "Hearing" at bounding box center [509, 94] width 48 height 18
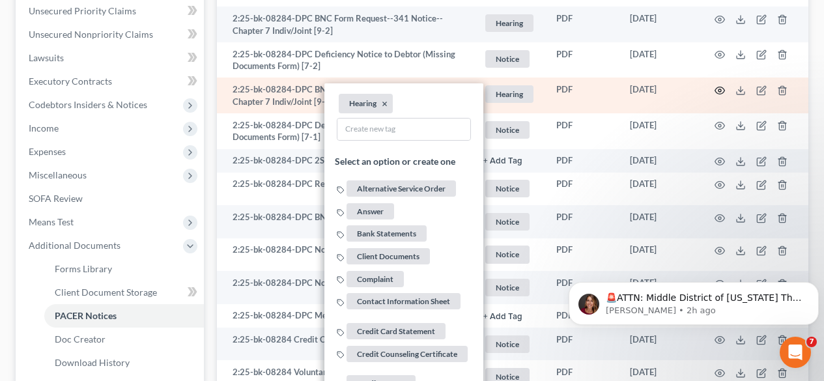
click at [717, 89] on icon "button" at bounding box center [720, 90] width 10 height 10
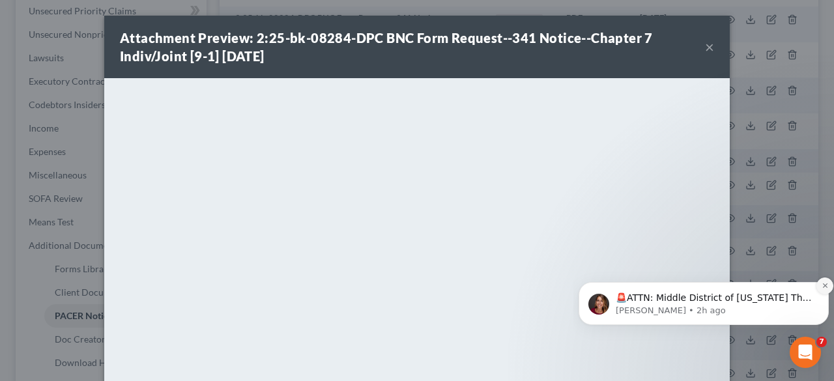
click at [826, 290] on button "Dismiss notification" at bounding box center [825, 286] width 17 height 17
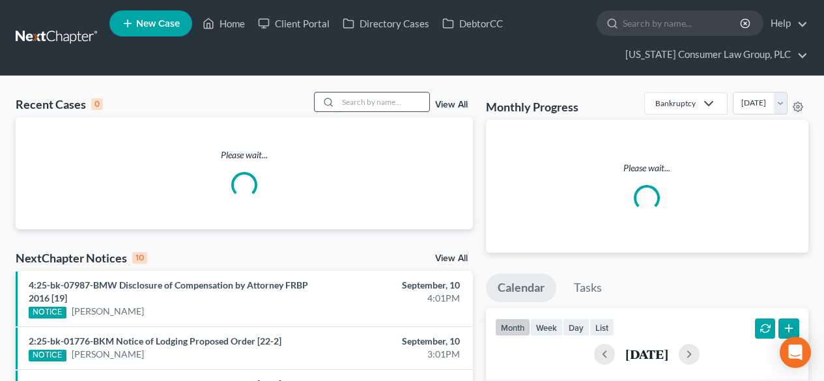
click at [387, 96] on input "search" at bounding box center [383, 102] width 91 height 19
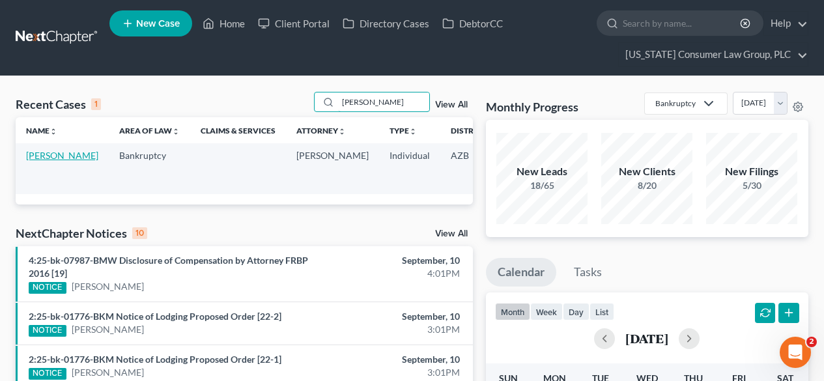
type input "[PERSON_NAME]"
click at [37, 161] on link "[PERSON_NAME]" at bounding box center [62, 155] width 72 height 11
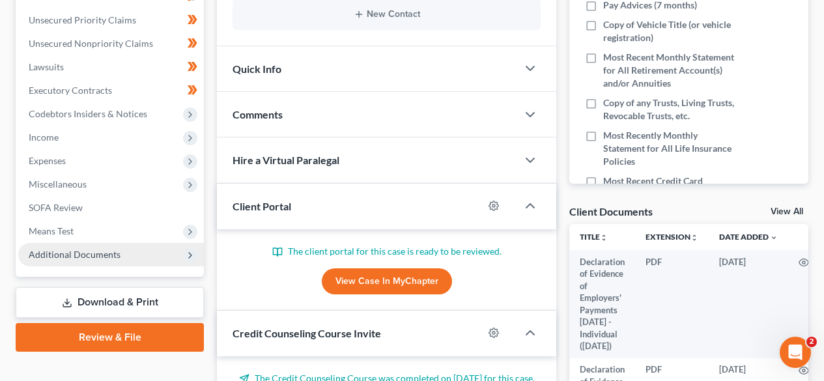
click at [69, 255] on span "Additional Documents" at bounding box center [75, 254] width 92 height 11
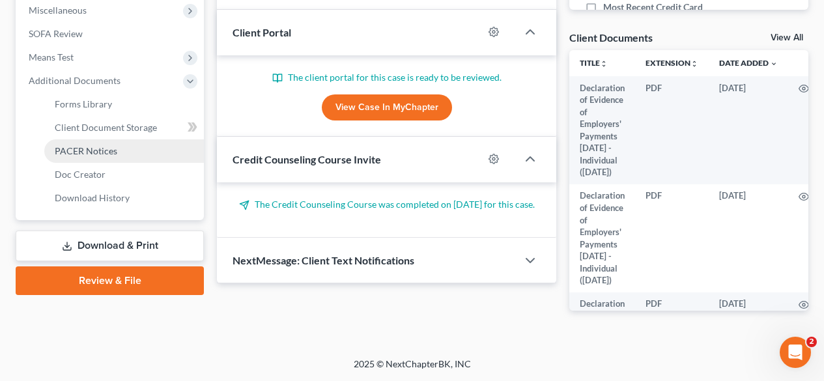
click at [87, 153] on span "PACER Notices" at bounding box center [86, 150] width 63 height 11
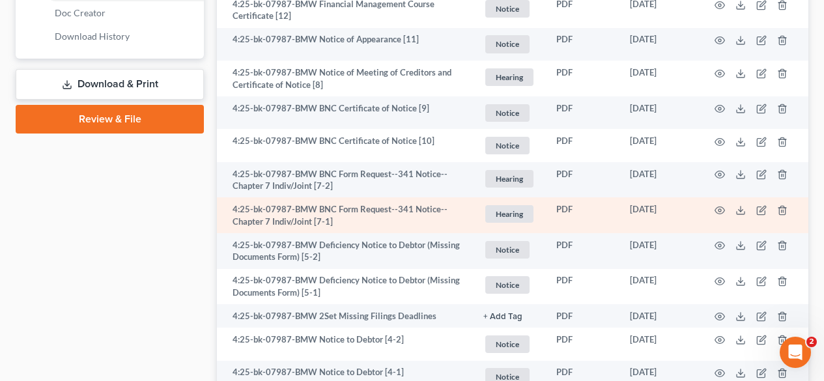
scroll to position [695, 0]
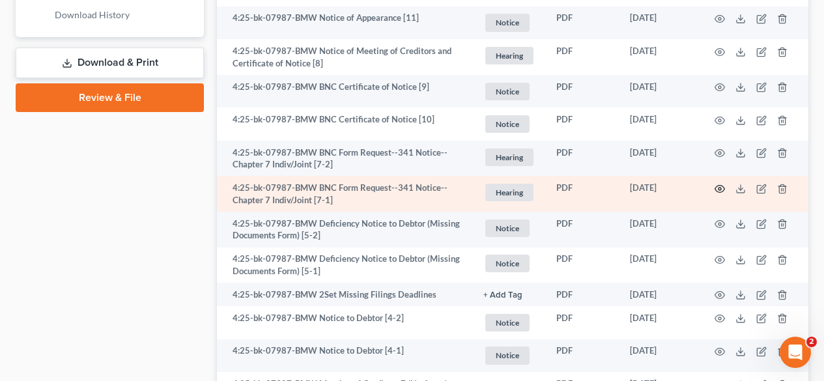
click at [716, 187] on icon "button" at bounding box center [720, 189] width 10 height 10
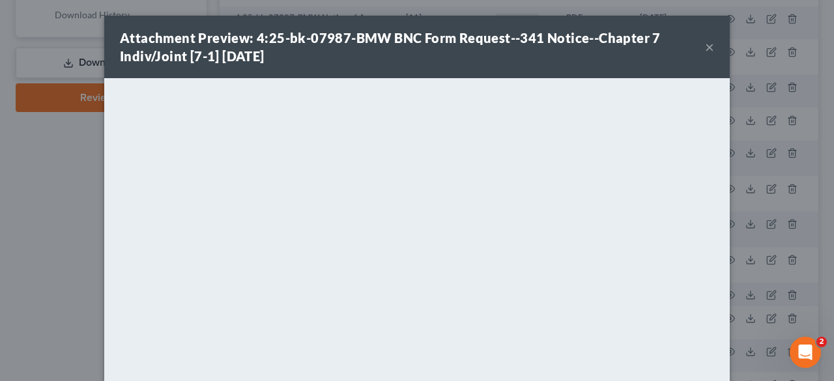
click at [705, 49] on button "×" at bounding box center [709, 47] width 9 height 16
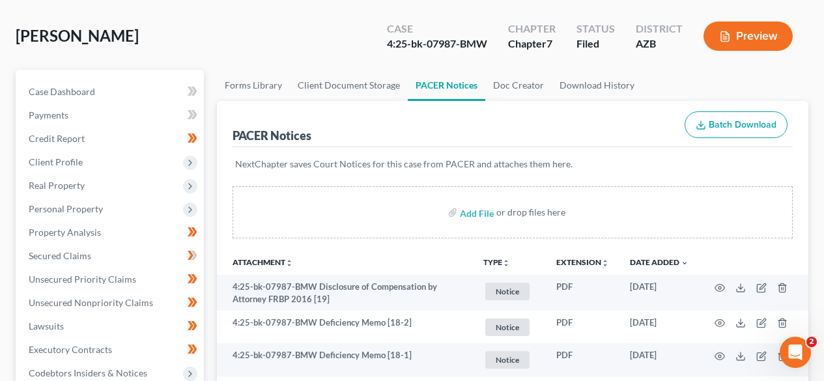
scroll to position [0, 0]
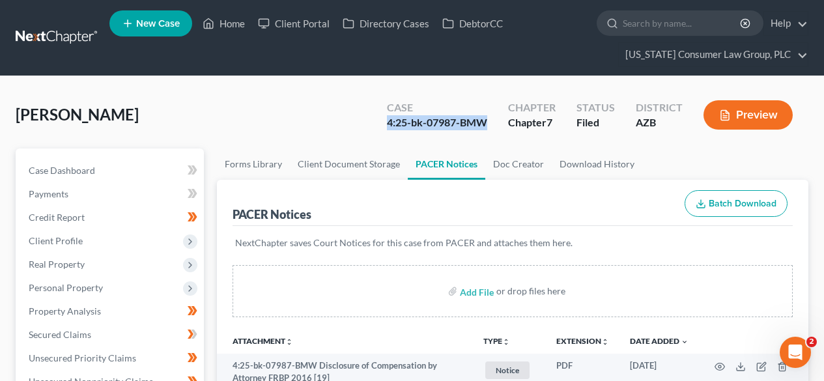
drag, startPoint x: 491, startPoint y: 117, endPoint x: 381, endPoint y: 123, distance: 110.3
click at [381, 123] on div "Case 4:25-bk-07987-BMW" at bounding box center [437, 116] width 121 height 38
copy div "4:25-bk-07987-BMW"
